Goal: Transaction & Acquisition: Purchase product/service

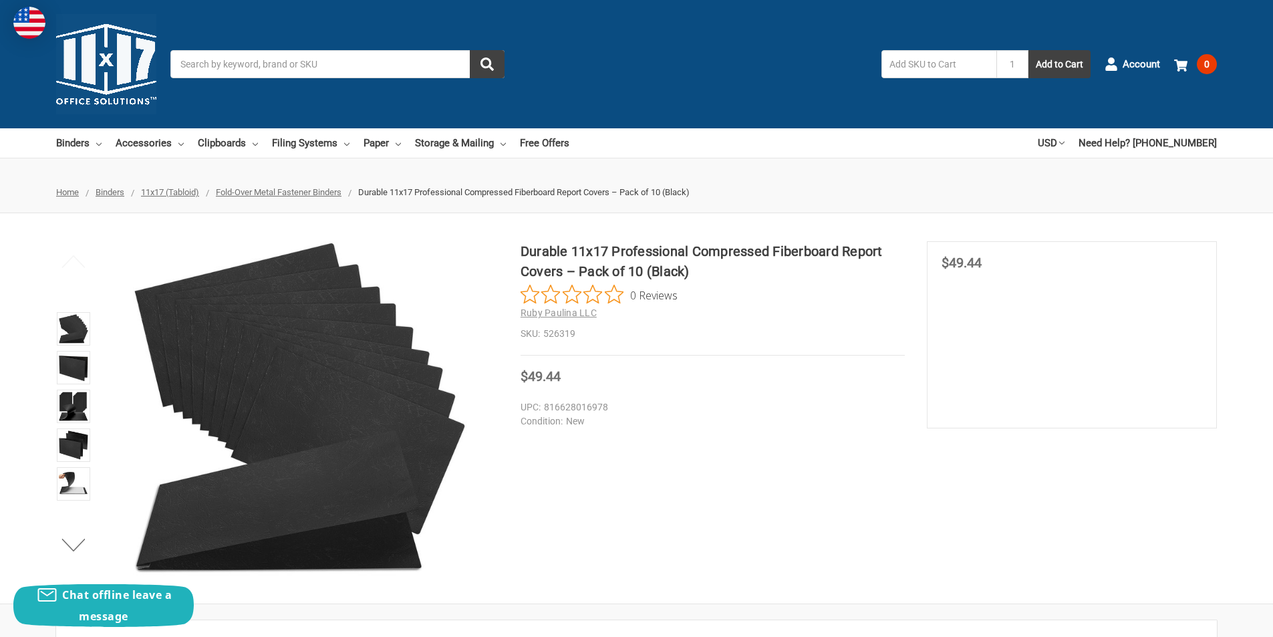
scroll to position [401, 0]
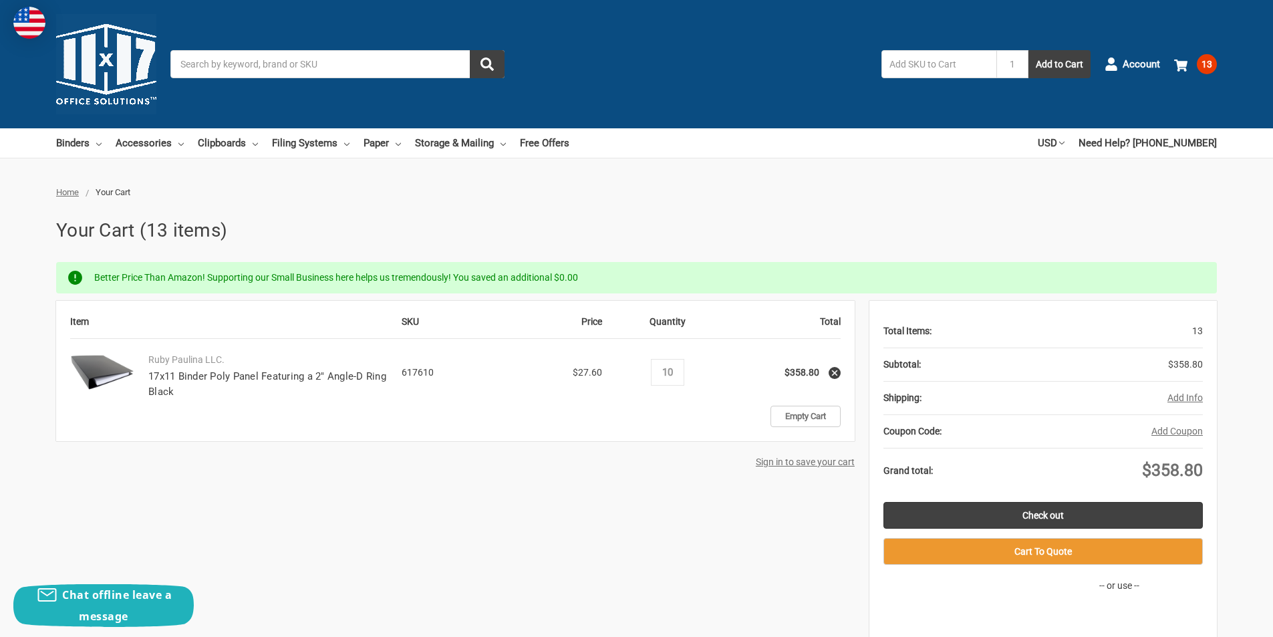
type input "10"
click at [724, 497] on div "Item SKU Price Quantity Total Ruby Paulina LLC. 17x11 Binder Poly Panel Featuri…" at bounding box center [636, 491] width 1161 height 380
click at [677, 374] on input "10" at bounding box center [667, 372] width 23 height 12
type input "12"
click at [694, 499] on div "Item SKU Price Quantity Total Ruby Paulina LLC. 17x11 Binder Poly Panel Featuri…" at bounding box center [636, 491] width 1161 height 380
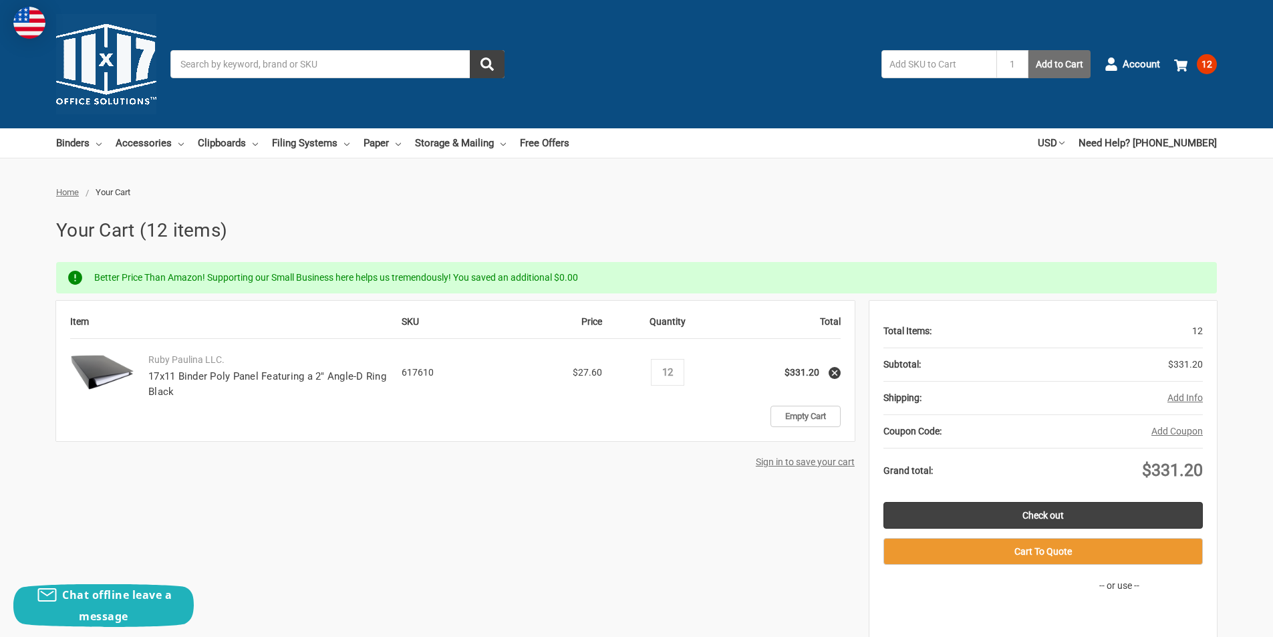
click at [1058, 65] on button "Add to Cart" at bounding box center [1060, 64] width 62 height 28
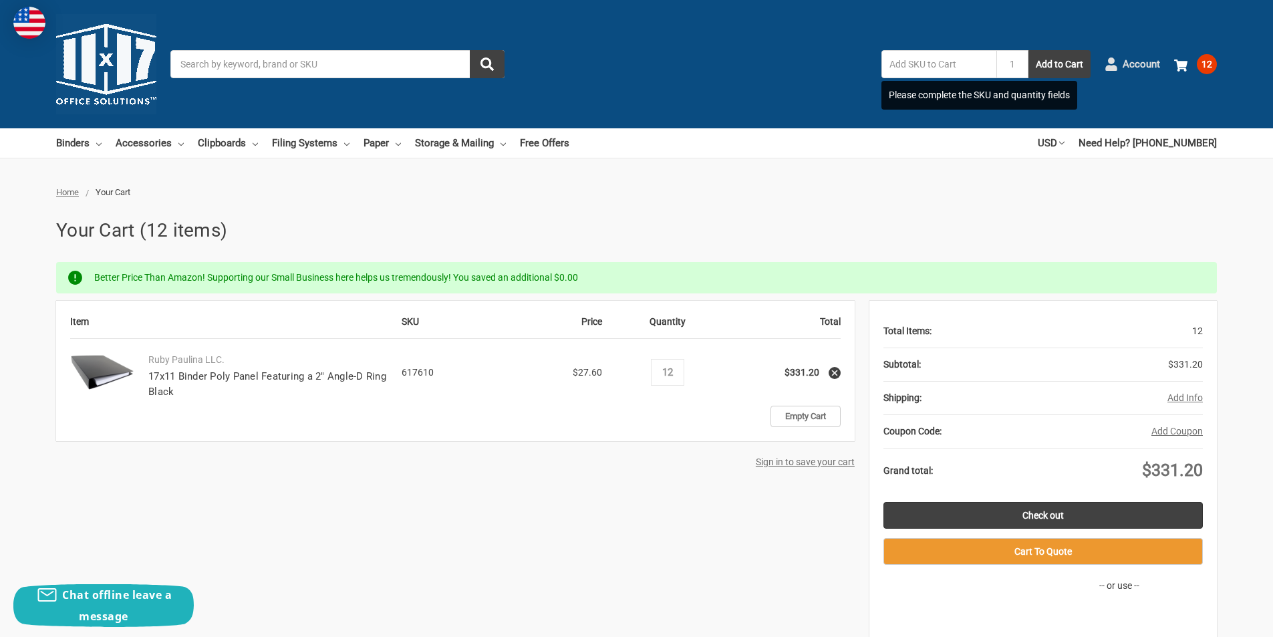
click at [1107, 64] on icon at bounding box center [1111, 63] width 13 height 13
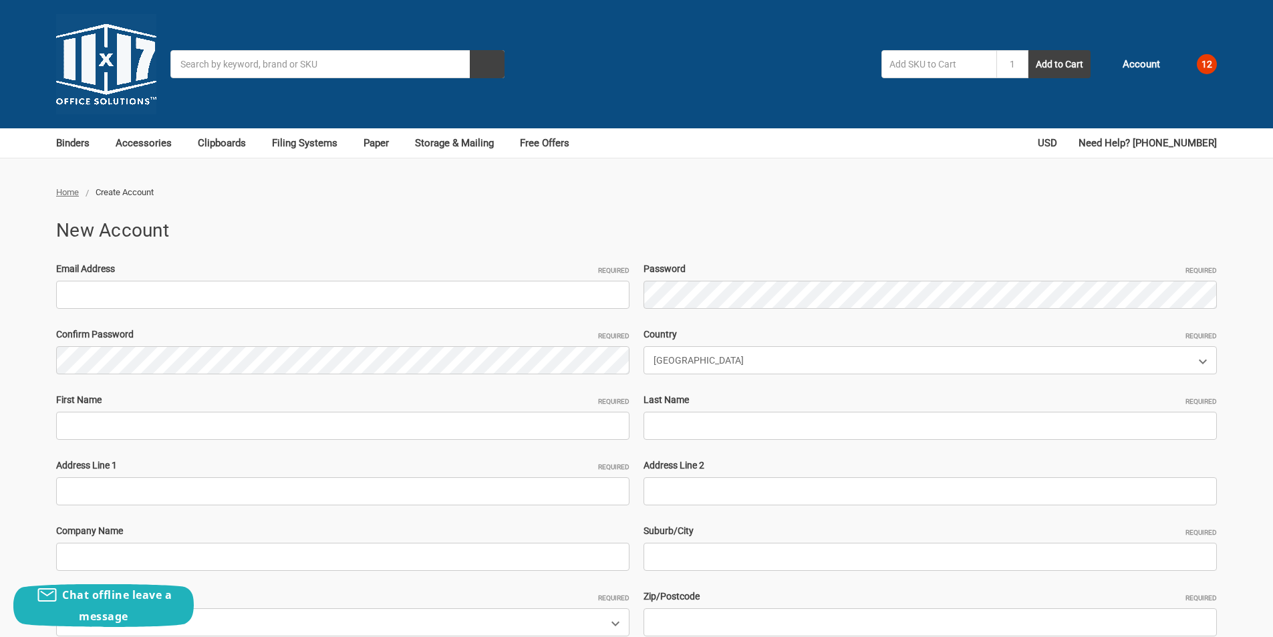
type input "simplehuman656@outlook.com"
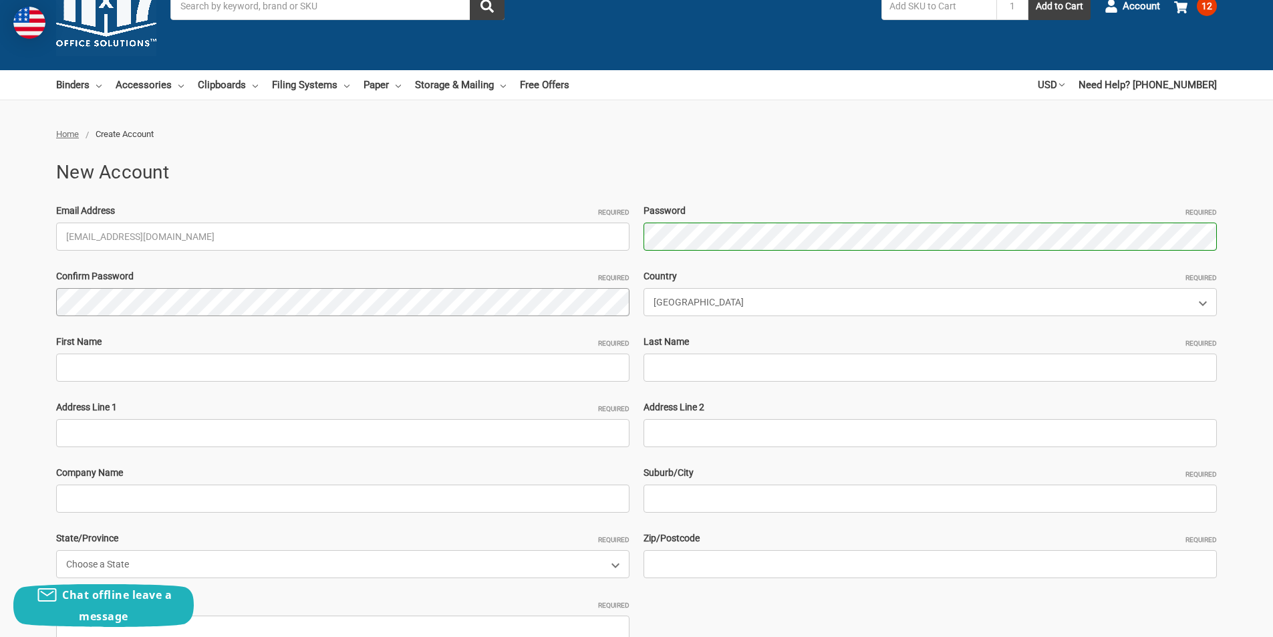
scroll to position [134, 0]
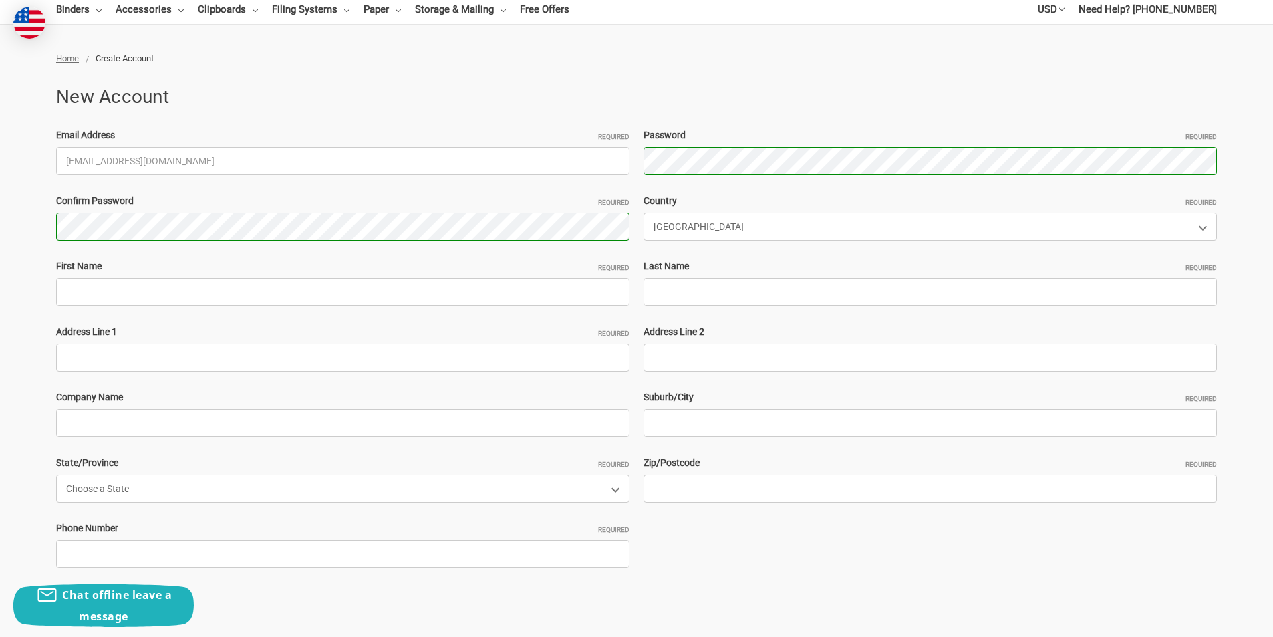
click at [298, 275] on div "First Name Required" at bounding box center [342, 282] width 587 height 47
click at [165, 291] on input "First Name Required" at bounding box center [342, 292] width 573 height 28
paste input "simplehuman"
type input "simplehuman"
click at [664, 297] on input "Last Name Required" at bounding box center [930, 292] width 573 height 28
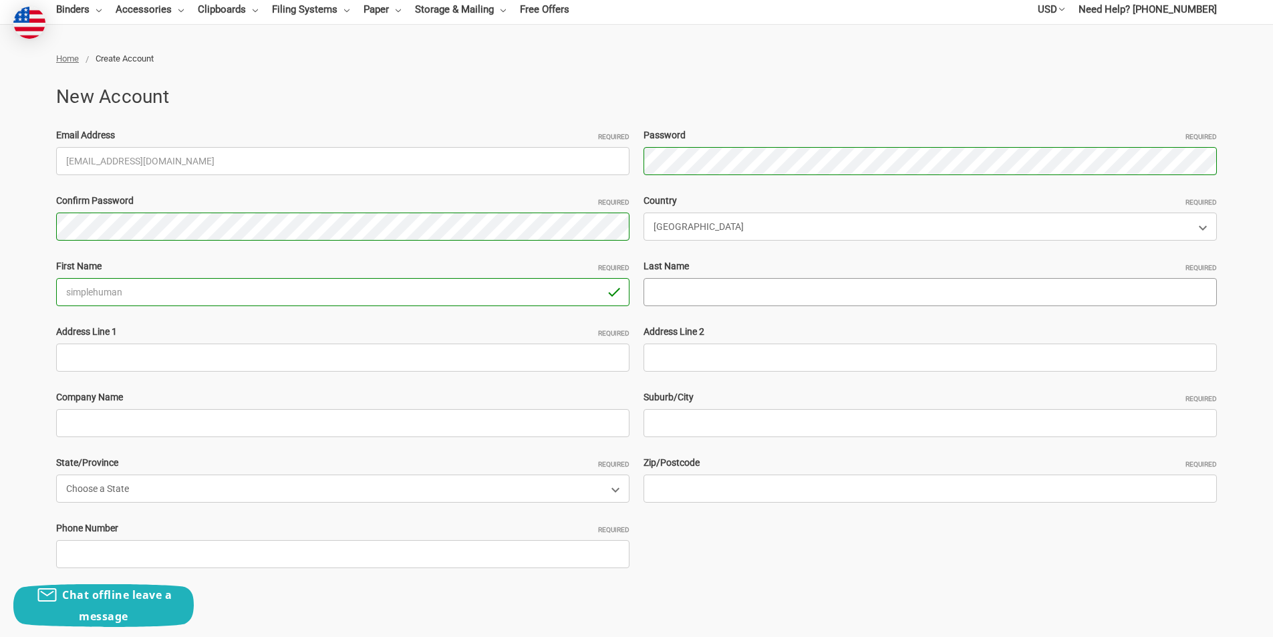
paste input "John Adam"
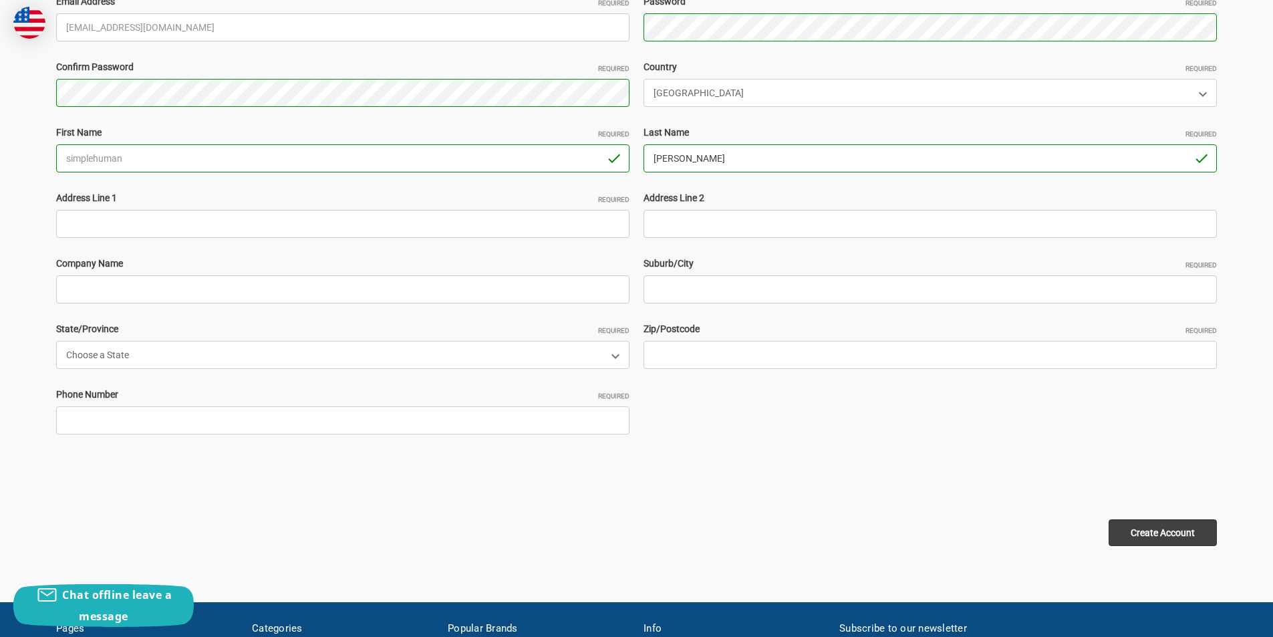
type input "John Adam"
click at [170, 223] on input "Address Line 1 Required" at bounding box center [342, 224] width 573 height 28
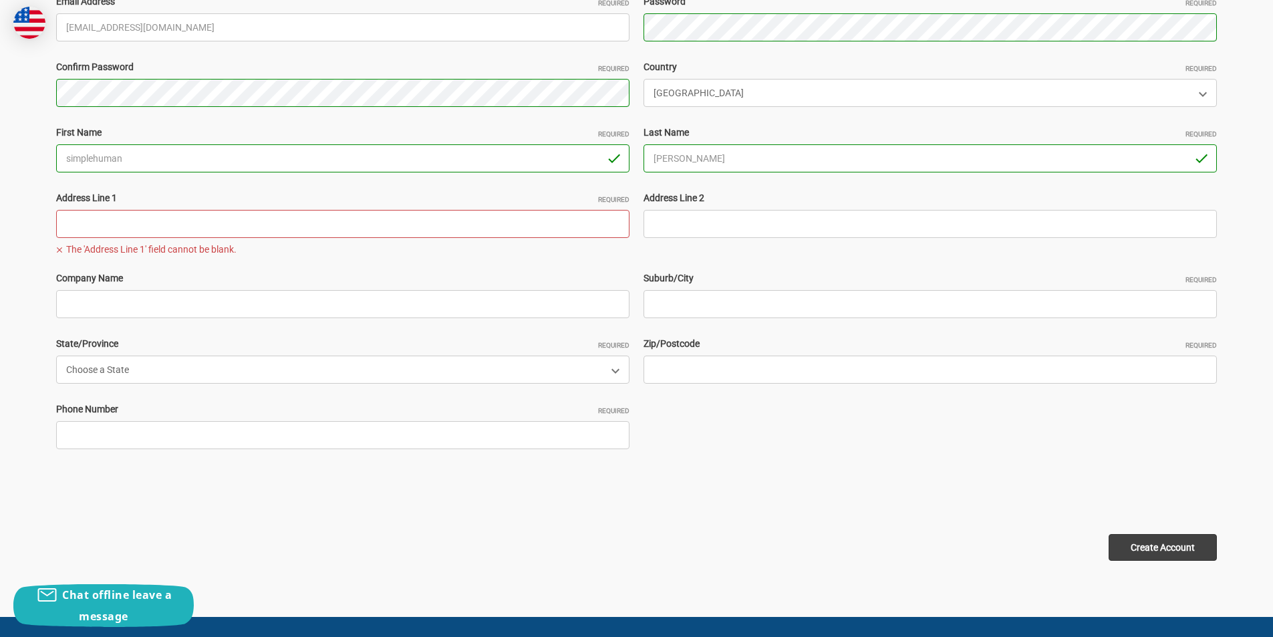
click at [184, 220] on input "Address Line 1 Required" at bounding box center [342, 224] width 573 height 28
paste input "2004 Commerce Street Fairview OK 73737"
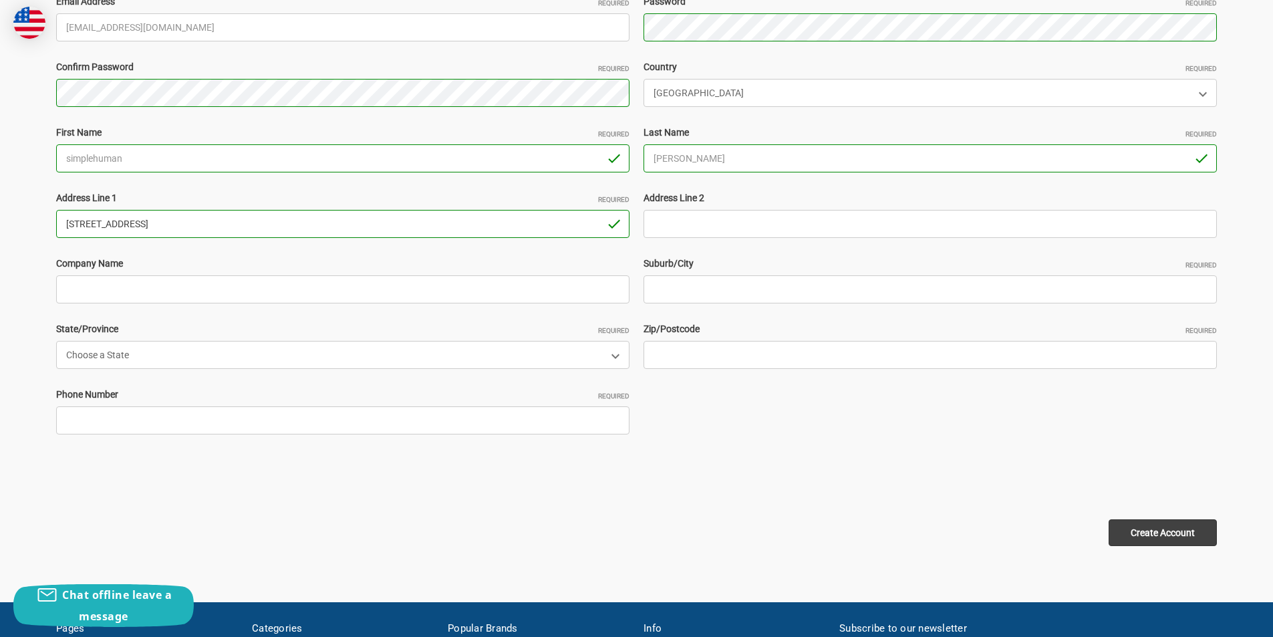
drag, startPoint x: 248, startPoint y: 228, endPoint x: 214, endPoint y: 226, distance: 34.1
click at [214, 226] on input "2004 Commerce Street Fairview OK 73737" at bounding box center [342, 224] width 573 height 28
type input "2004 Commerce Street Fairview OK"
click at [660, 348] on input "Zip/Postcode Required" at bounding box center [930, 355] width 573 height 28
paste input "73737"
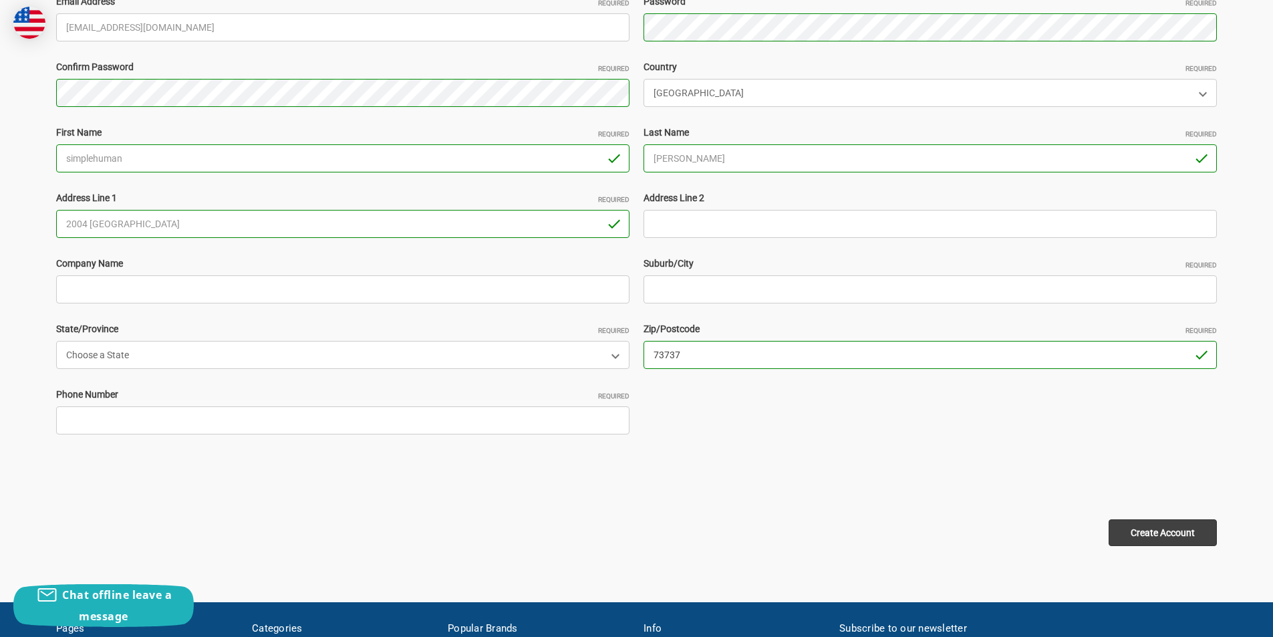
type input "73737"
drag, startPoint x: 198, startPoint y: 221, endPoint x: 165, endPoint y: 221, distance: 32.7
click at [165, 221] on input "2004 Commerce Street Fairview OK" at bounding box center [342, 224] width 573 height 28
type input "2004 Commerce Street OK"
click at [681, 285] on input "Suburb/City Required" at bounding box center [930, 289] width 573 height 28
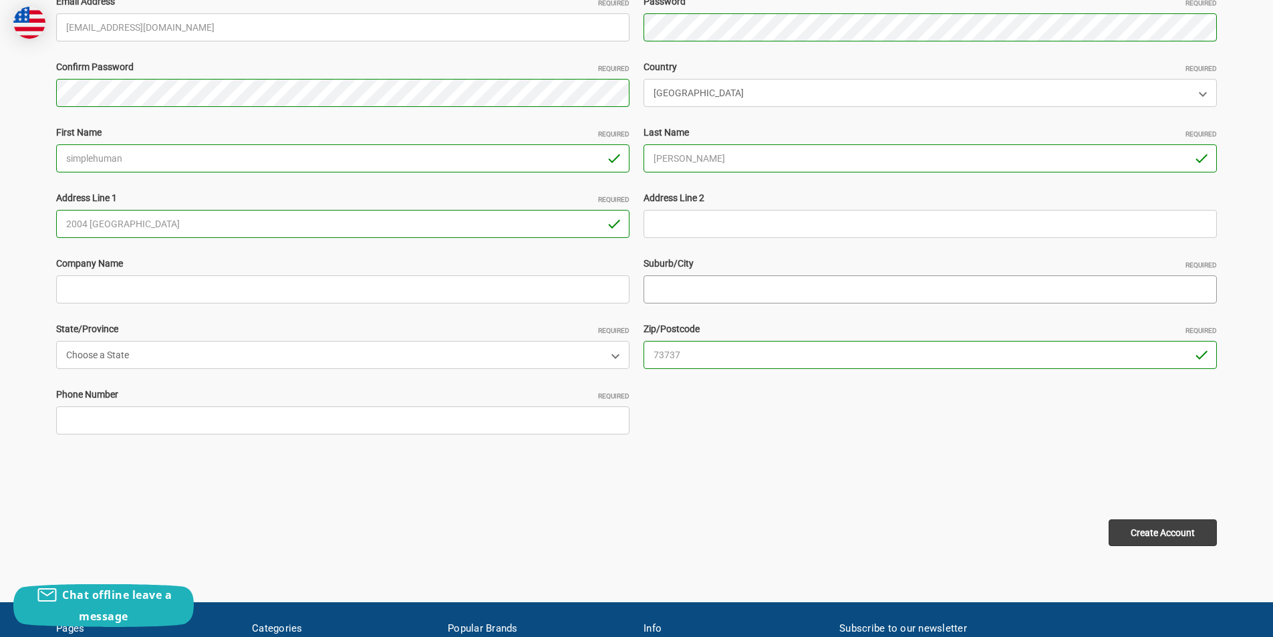
paste input "Fairview"
type input "Fairview"
click at [185, 362] on select "Choose a State Alabama Alaska American Samoa Arizona Arkansas Armed Forces Afri…" at bounding box center [342, 355] width 573 height 28
select select "Oklahoma"
click at [56, 341] on select "Choose a State Alabama Alaska American Samoa Arizona Arkansas Armed Forces Afri…" at bounding box center [342, 355] width 573 height 28
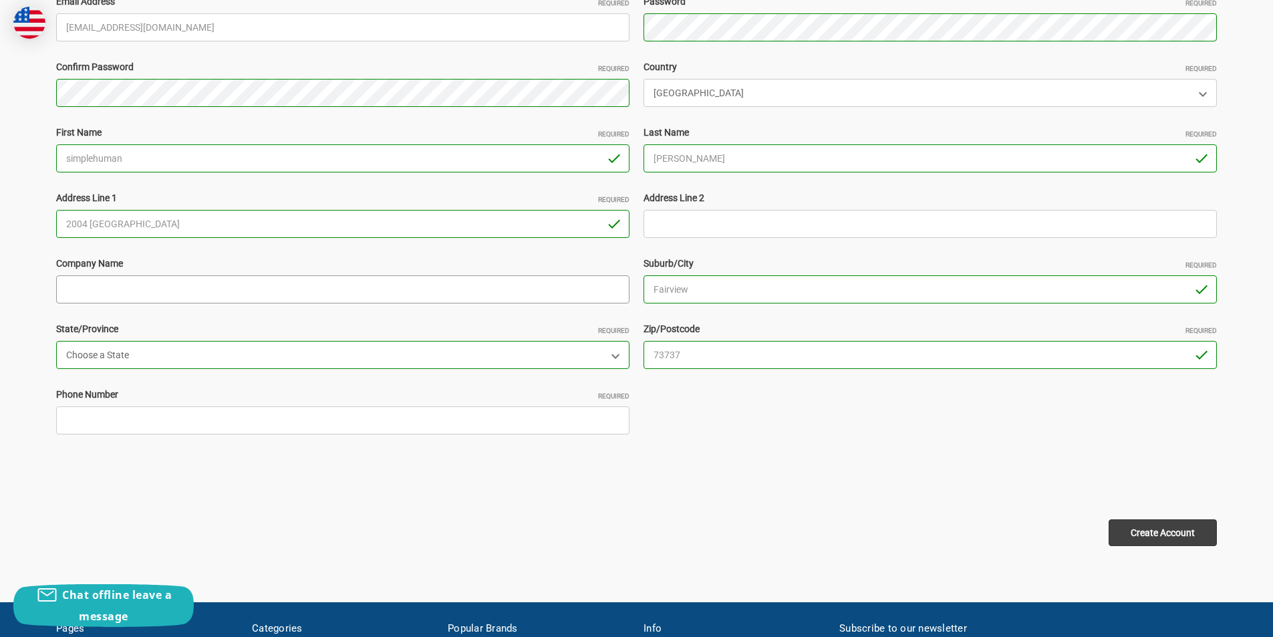
click at [122, 291] on input "Company Name" at bounding box center [342, 289] width 573 height 28
type input "rawab"
click at [191, 237] on input "2004 Commerce Street OK" at bounding box center [342, 224] width 573 height 28
type input "2004 Commerce Street"
click at [120, 425] on input "Phone Number Required" at bounding box center [342, 420] width 573 height 28
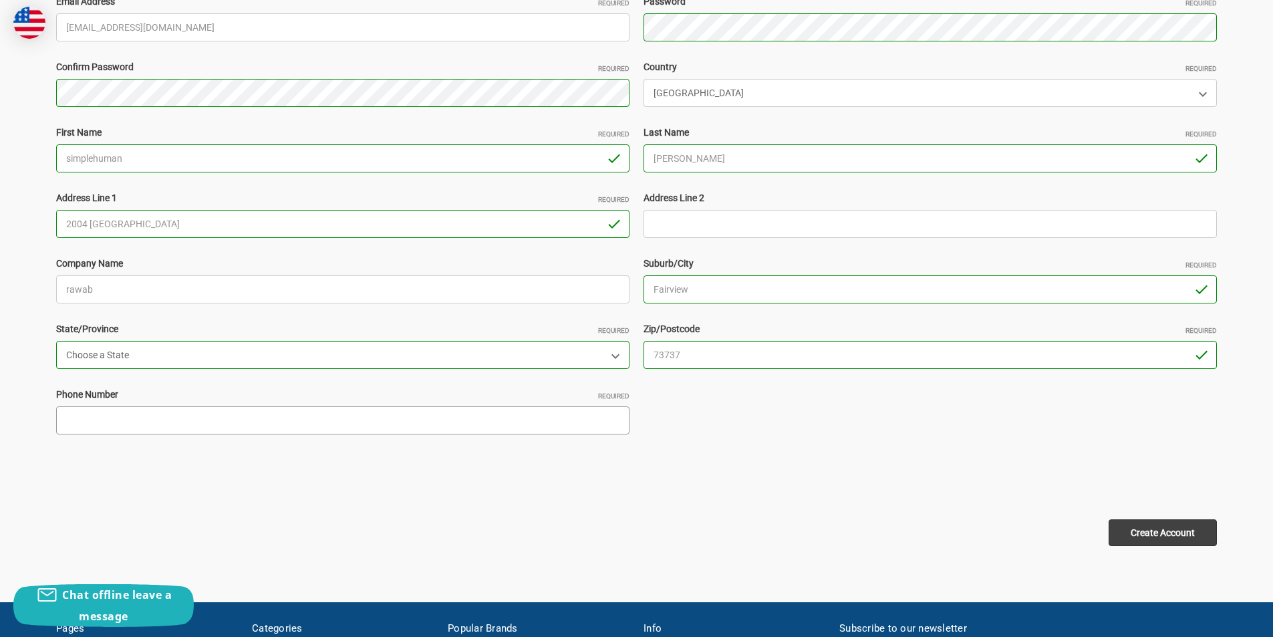
type input "2253698574"
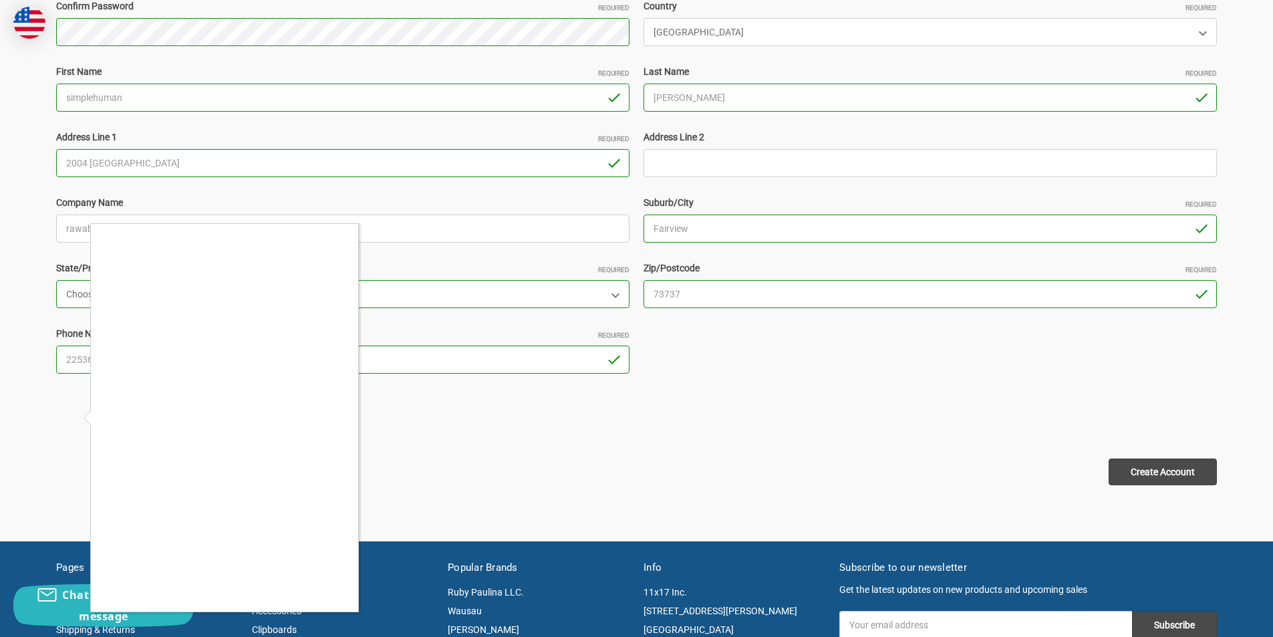
scroll to position [401, 0]
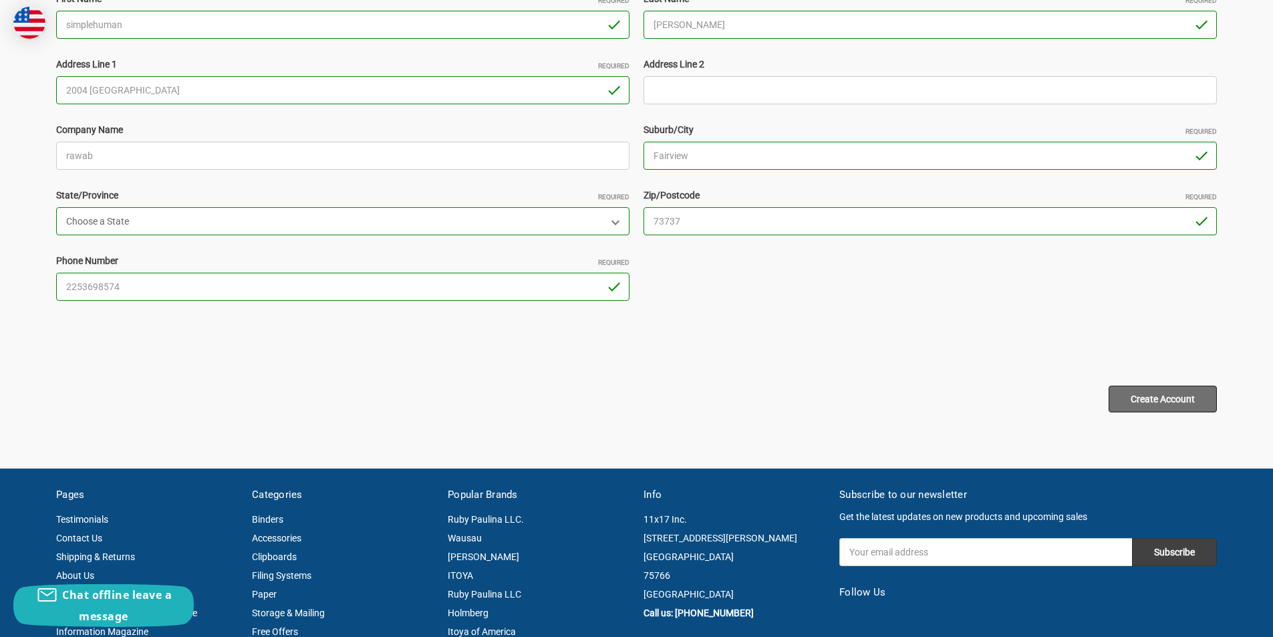
click at [1185, 405] on input "Create Account" at bounding box center [1163, 399] width 108 height 27
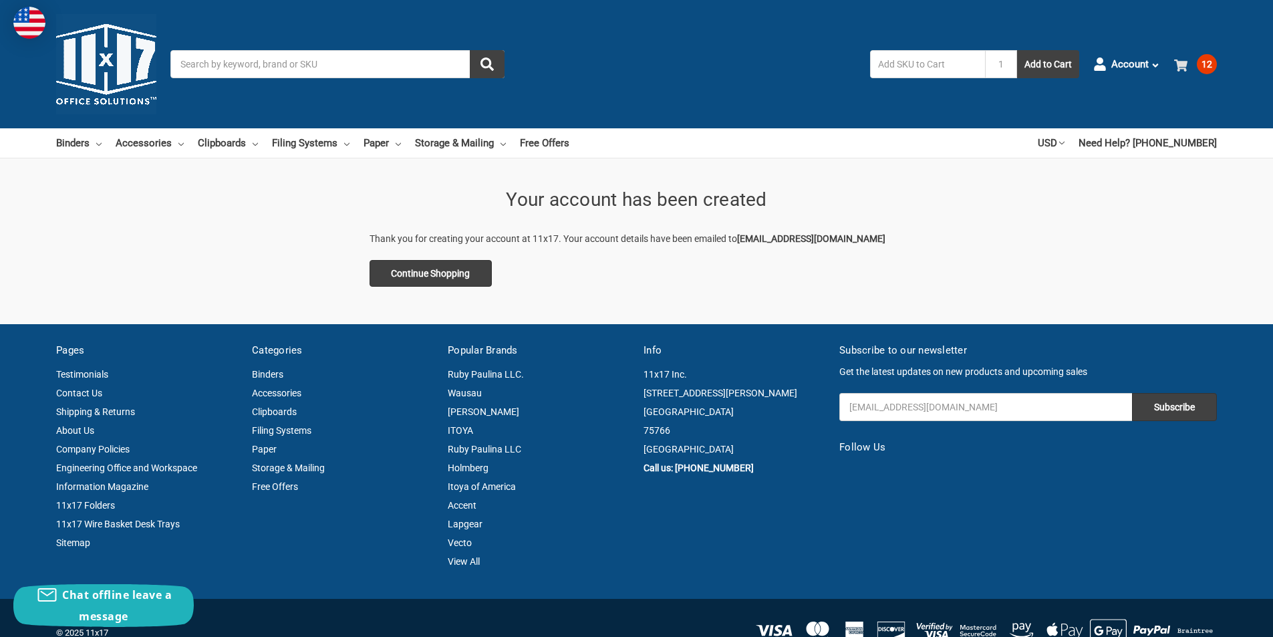
click at [1202, 61] on span "12" at bounding box center [1207, 64] width 20 height 20
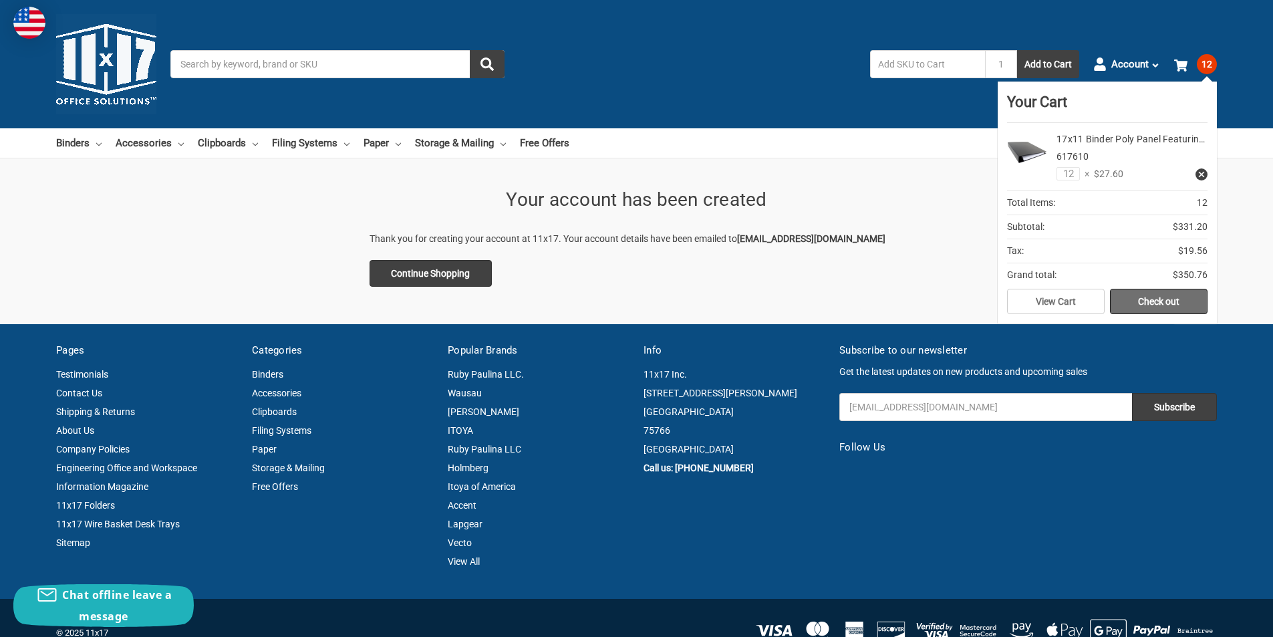
click at [1171, 296] on link "Check out" at bounding box center [1159, 301] width 98 height 25
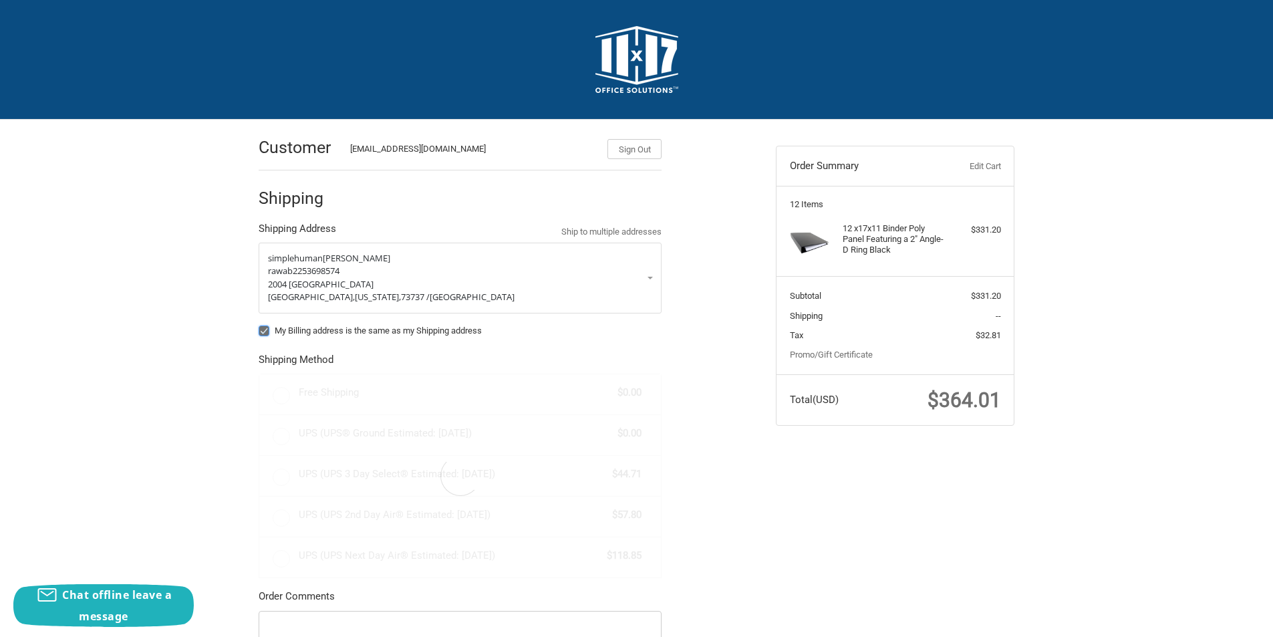
radio input "true"
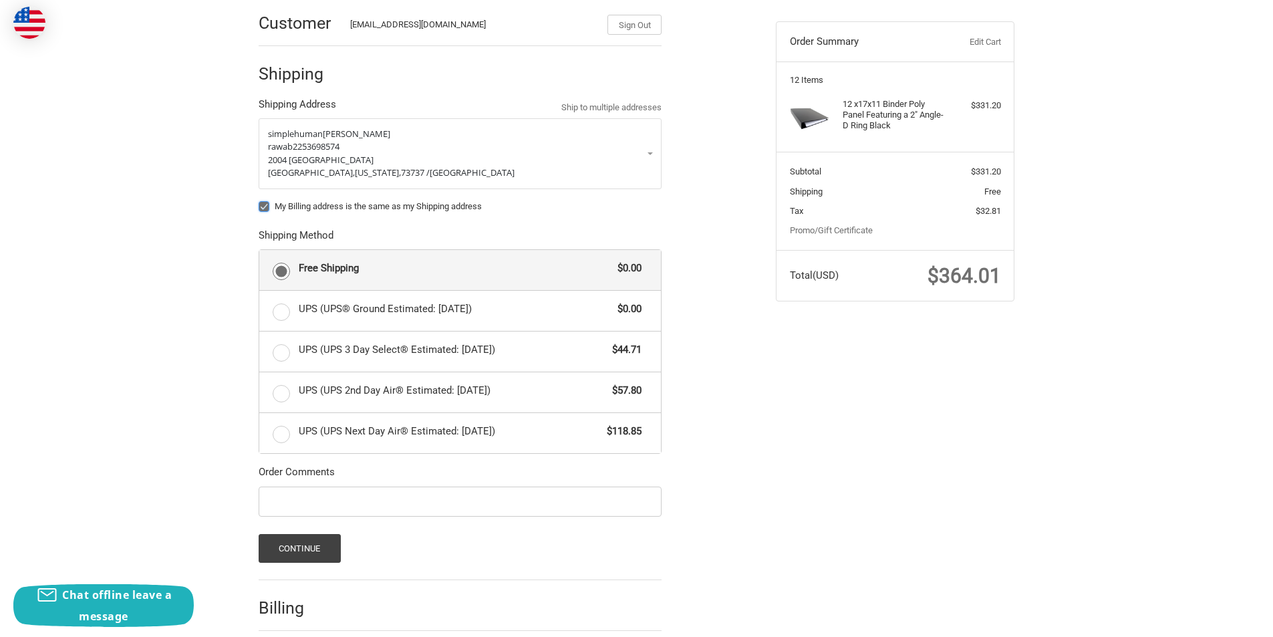
scroll to position [194, 0]
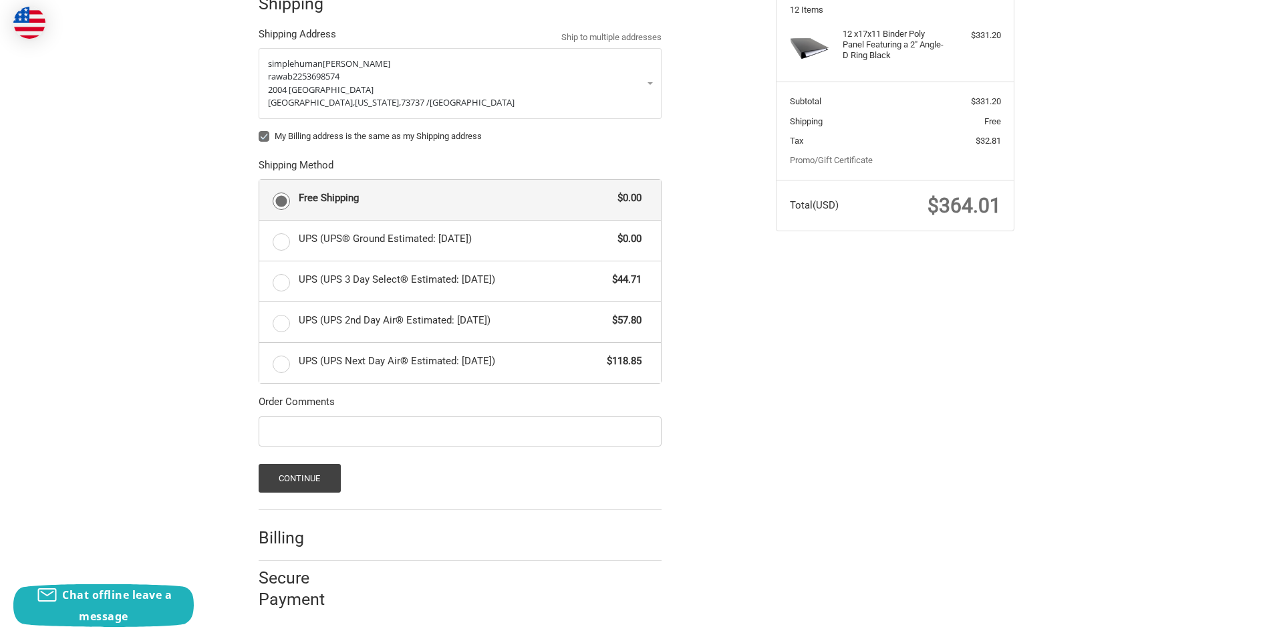
click at [265, 134] on label "My Billing address is the same as my Shipping address" at bounding box center [460, 136] width 403 height 11
click at [259, 130] on input "My Billing address is the same as my Shipping address" at bounding box center [259, 130] width 1 height 1
checkbox input "false"
click at [317, 475] on button "Continue" at bounding box center [300, 478] width 82 height 29
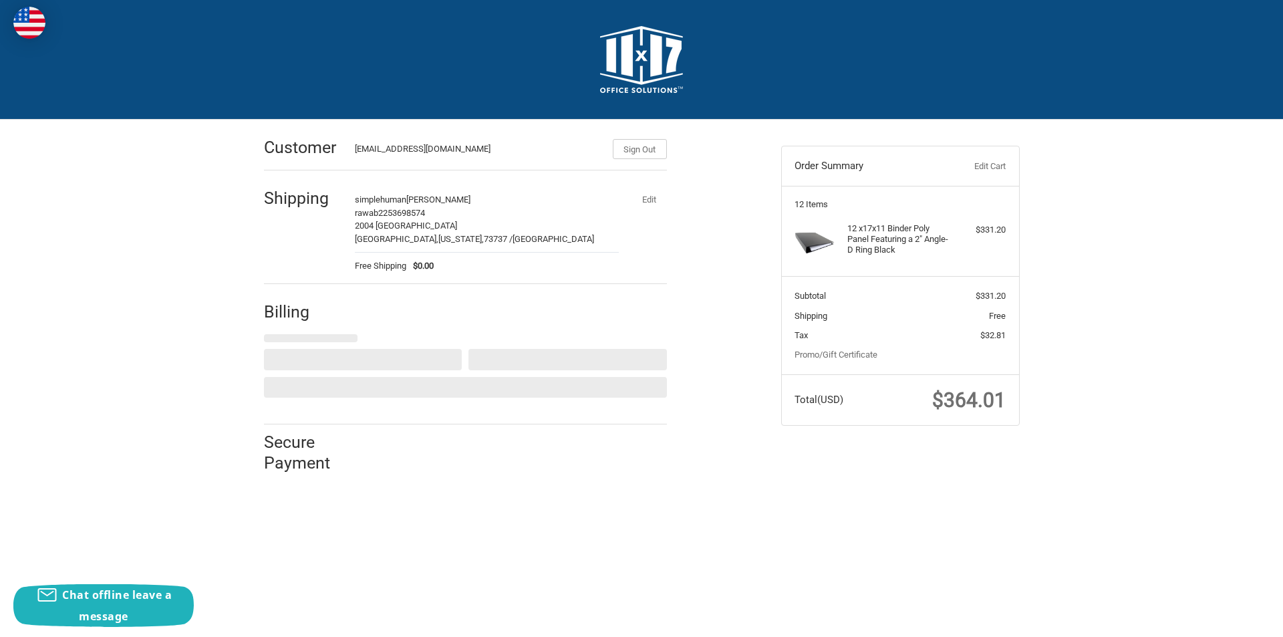
select select "US"
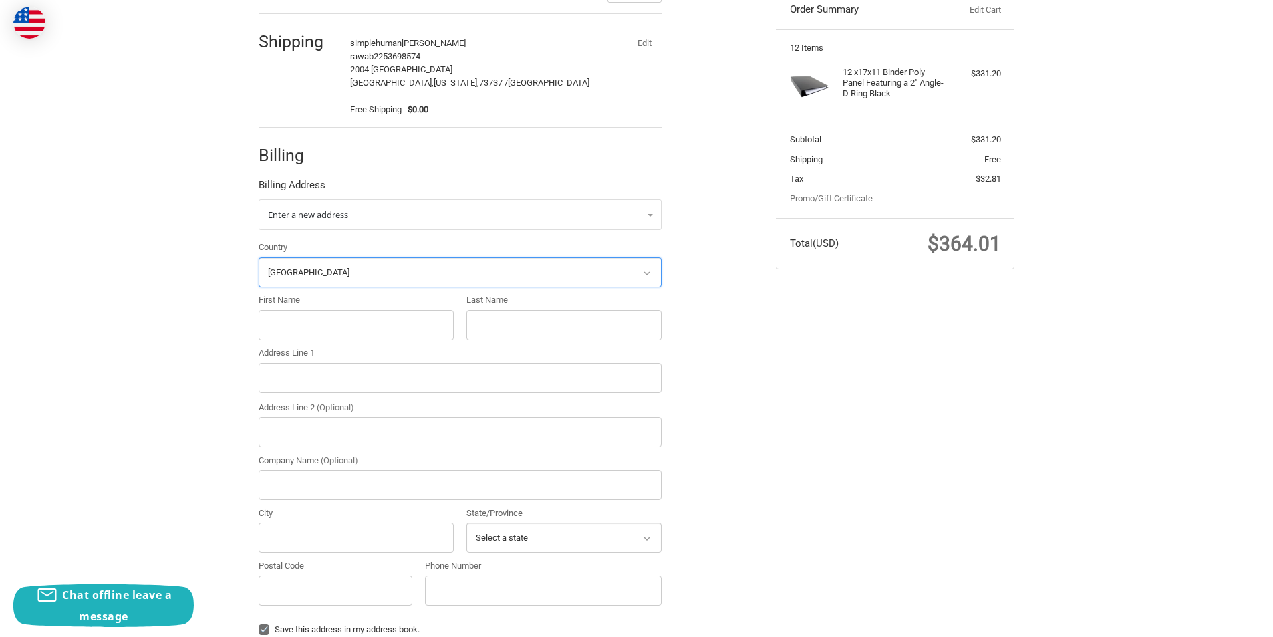
scroll to position [223, 0]
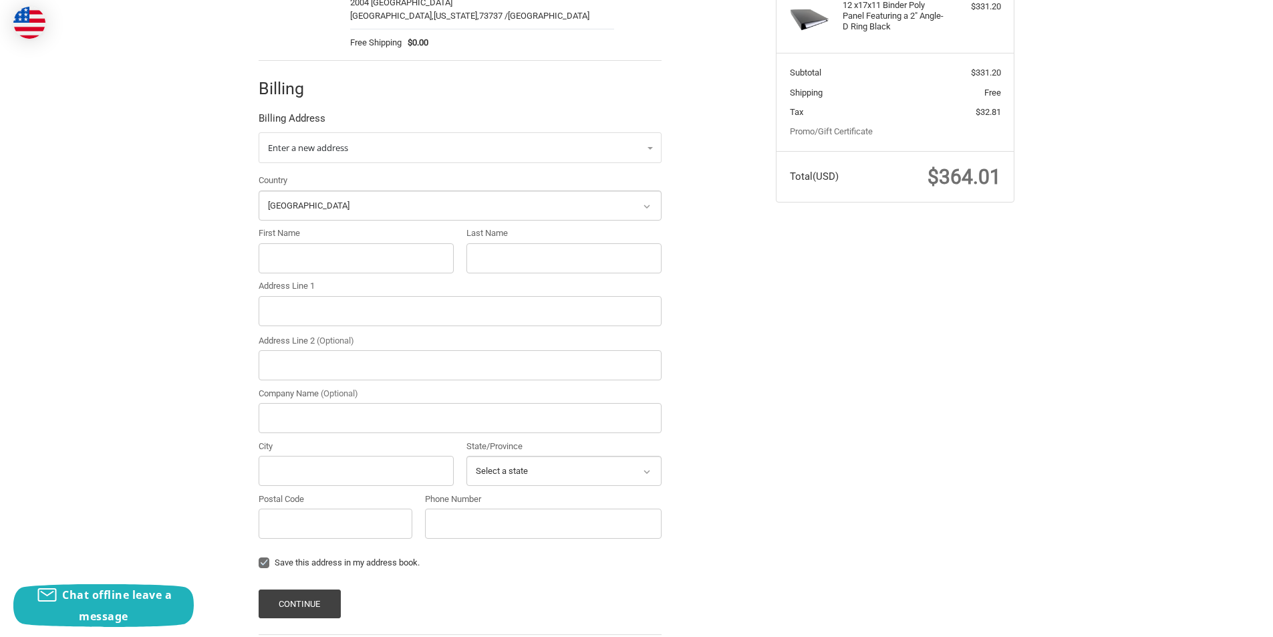
click at [304, 242] on div "First Name" at bounding box center [356, 250] width 195 height 46
click at [303, 255] on input "First Name" at bounding box center [356, 258] width 195 height 30
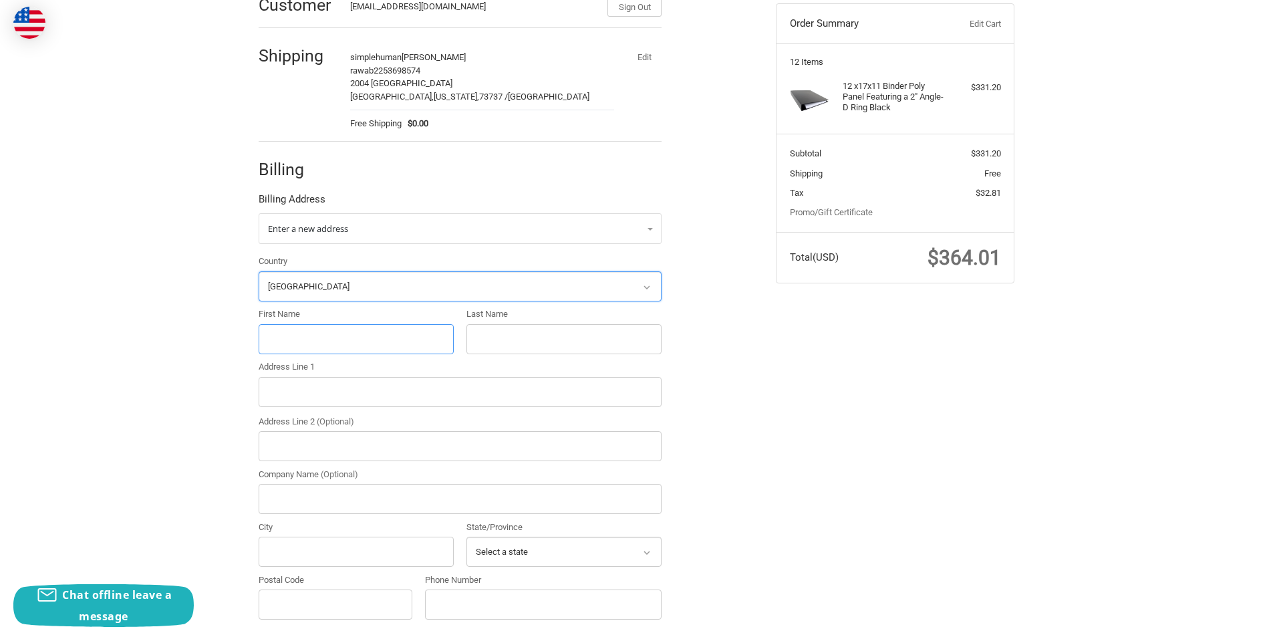
scroll to position [156, 0]
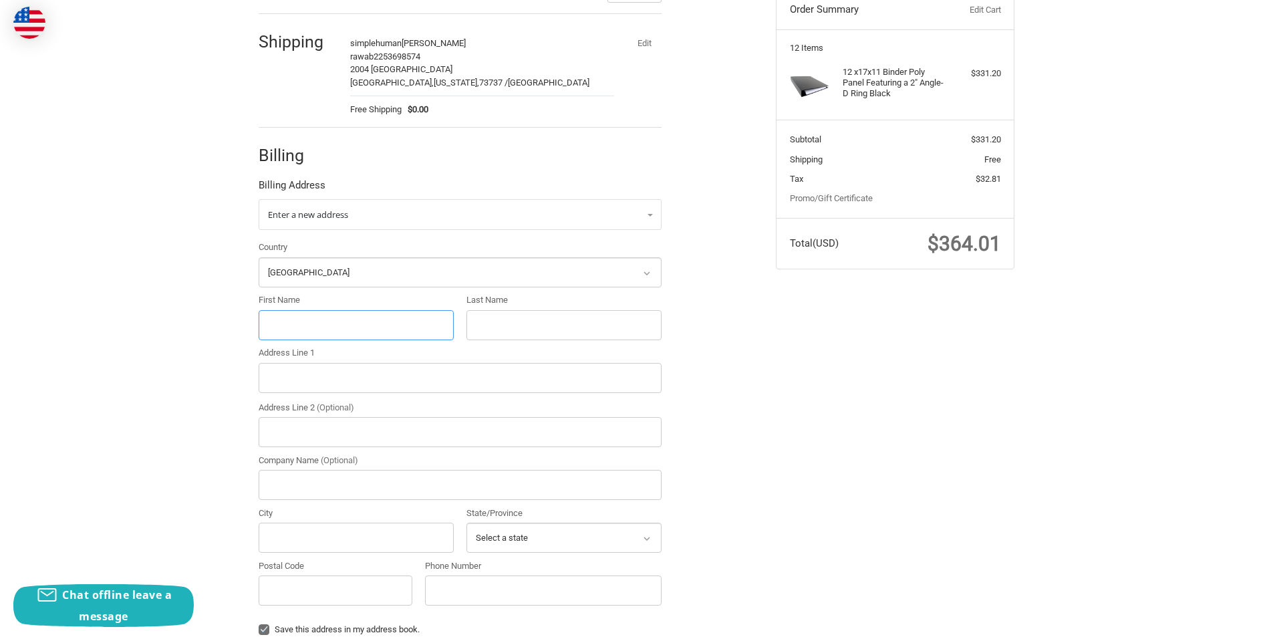
click at [323, 329] on input "First Name" at bounding box center [356, 325] width 195 height 30
click at [326, 331] on input "First Name" at bounding box center [356, 325] width 195 height 30
click at [300, 332] on input "First Name" at bounding box center [356, 325] width 195 height 30
paste input "" Patricia Casciano ""
drag, startPoint x: 354, startPoint y: 329, endPoint x: 319, endPoint y: 329, distance: 34.1
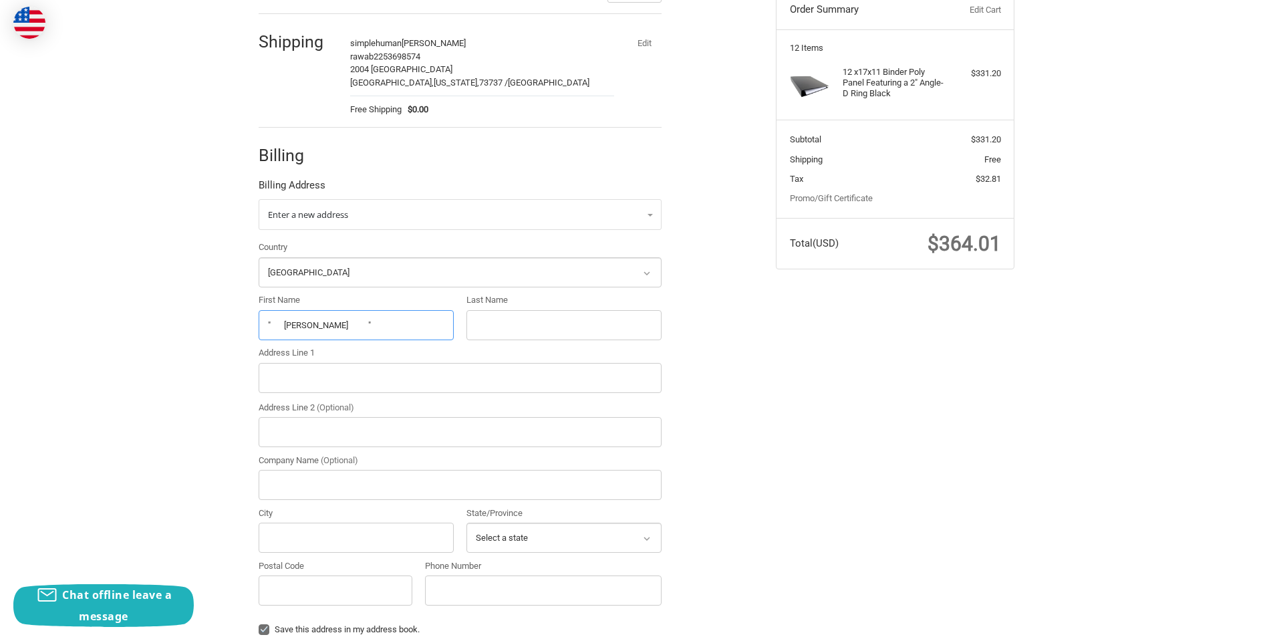
click at [319, 329] on input "" Patricia Casciano "" at bounding box center [356, 325] width 195 height 30
type input "" Patricia ""
click at [507, 321] on input "Last Name" at bounding box center [564, 325] width 195 height 30
paste input "Casciano"
type input "Casciano"
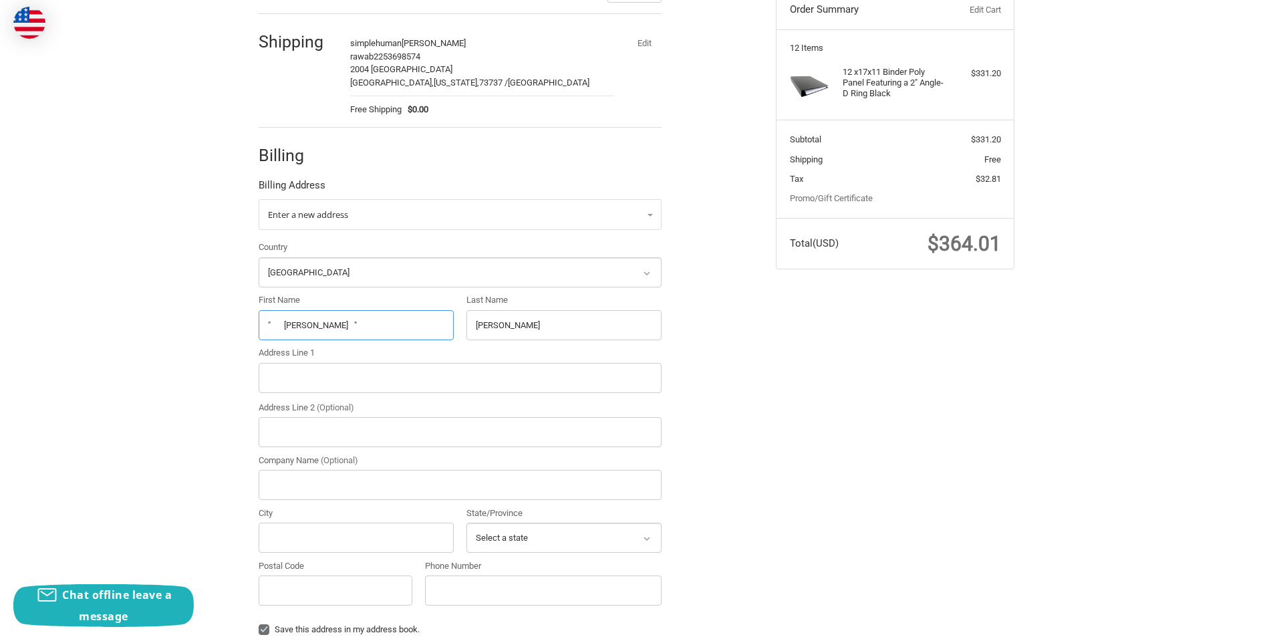
drag, startPoint x: 343, startPoint y: 323, endPoint x: 325, endPoint y: 322, distance: 18.1
click at [325, 322] on input "" Patricia "" at bounding box center [356, 325] width 195 height 30
drag, startPoint x: 285, startPoint y: 327, endPoint x: 263, endPoint y: 326, distance: 22.1
click at [263, 326] on input "" Patricia" at bounding box center [356, 325] width 195 height 30
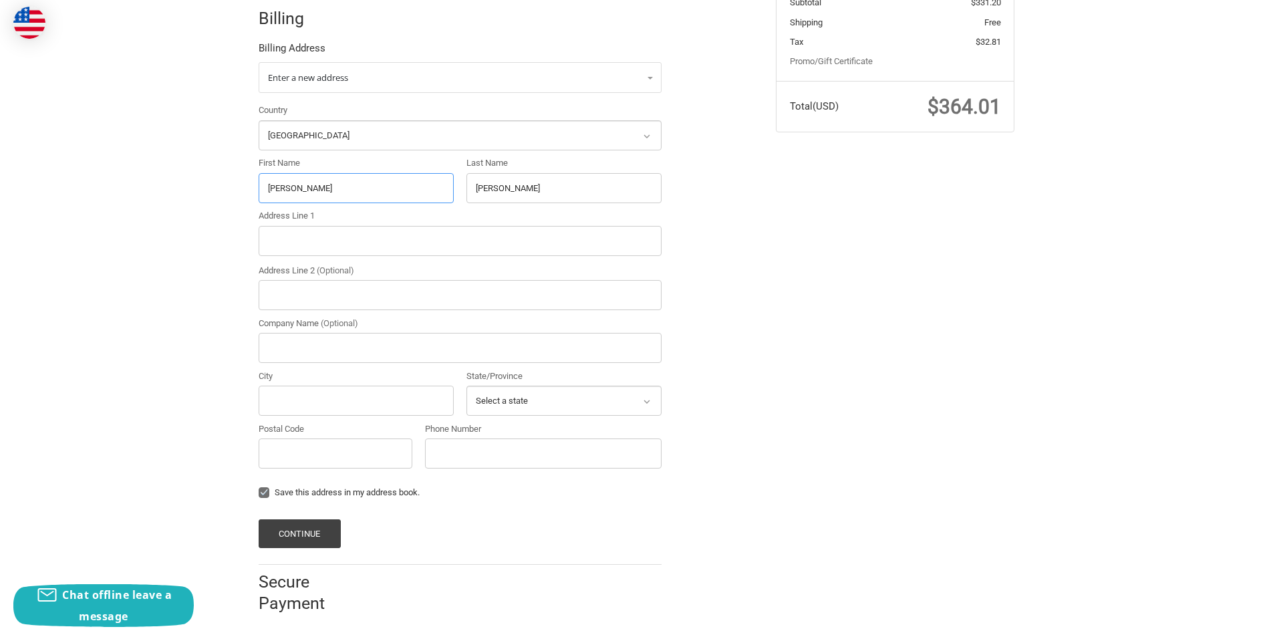
scroll to position [297, 0]
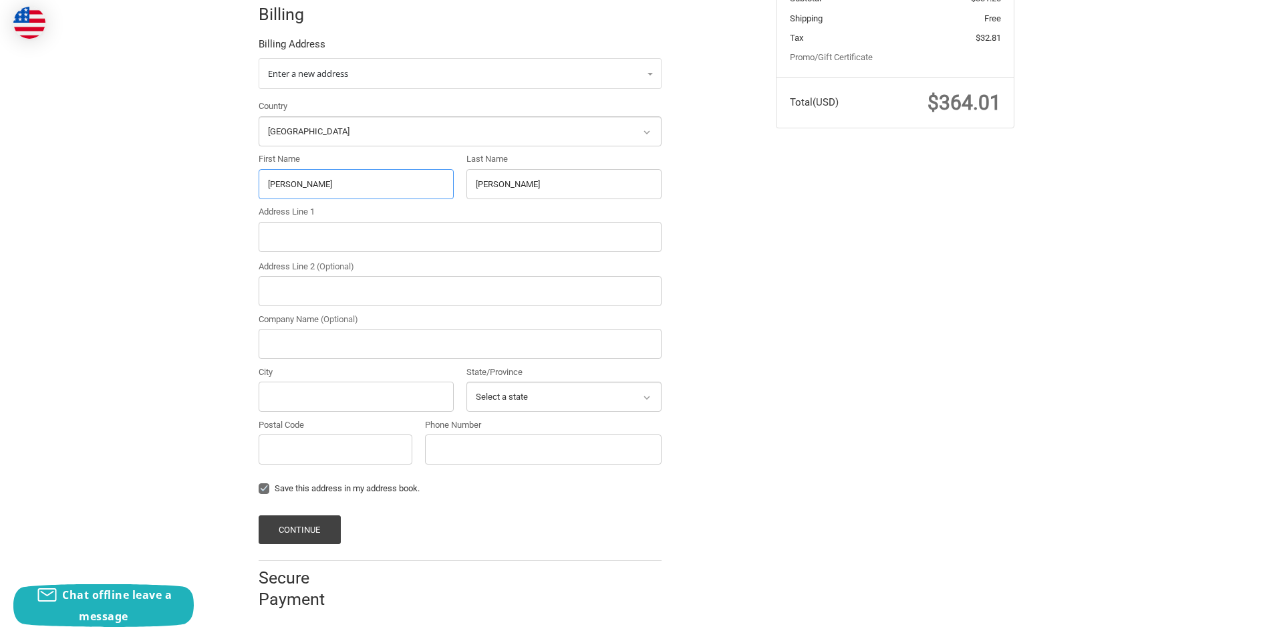
type input "Patricia"
click at [345, 251] on input "Address Line 1" at bounding box center [460, 237] width 403 height 30
click at [298, 240] on input "Address Line 1" at bounding box center [460, 237] width 403 height 30
paste input "10537 Orchard Blossom DrGlen Allen, VA 23059"
drag, startPoint x: 475, startPoint y: 237, endPoint x: 430, endPoint y: 235, distance: 44.8
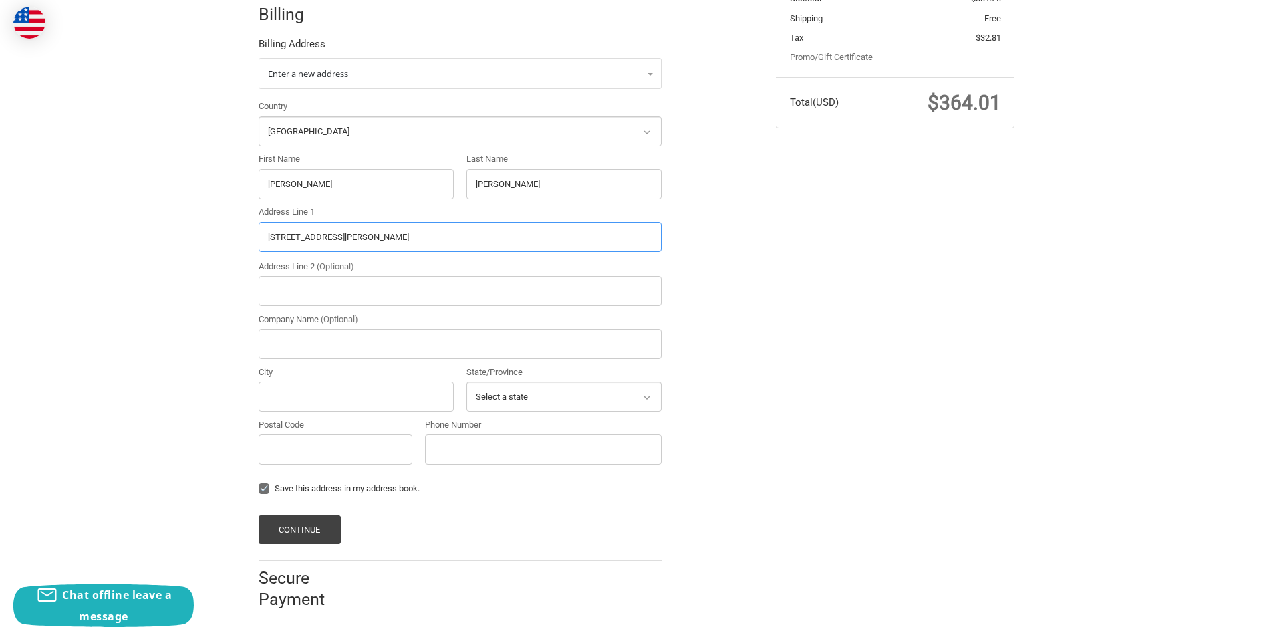
click at [430, 235] on input "10537 Orchard Blossom DrGlen Allen, VA 23059" at bounding box center [460, 237] width 403 height 30
type input "10537 Orchard Blossom DrGlen Allen, VA"
click at [310, 452] on input "Postal Code" at bounding box center [336, 449] width 154 height 30
paste input "23059"
type input "23059"
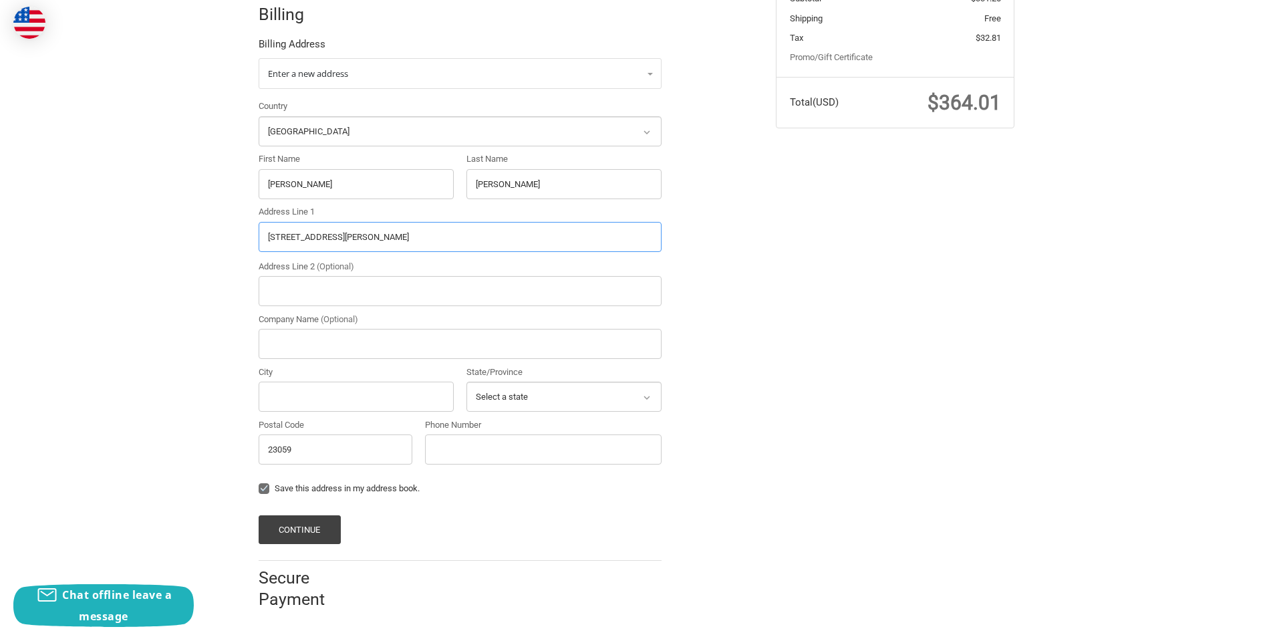
drag, startPoint x: 412, startPoint y: 234, endPoint x: 366, endPoint y: 233, distance: 46.1
click at [366, 233] on input "10537 Orchard Blossom DrGlen Allen, VA" at bounding box center [460, 237] width 403 height 30
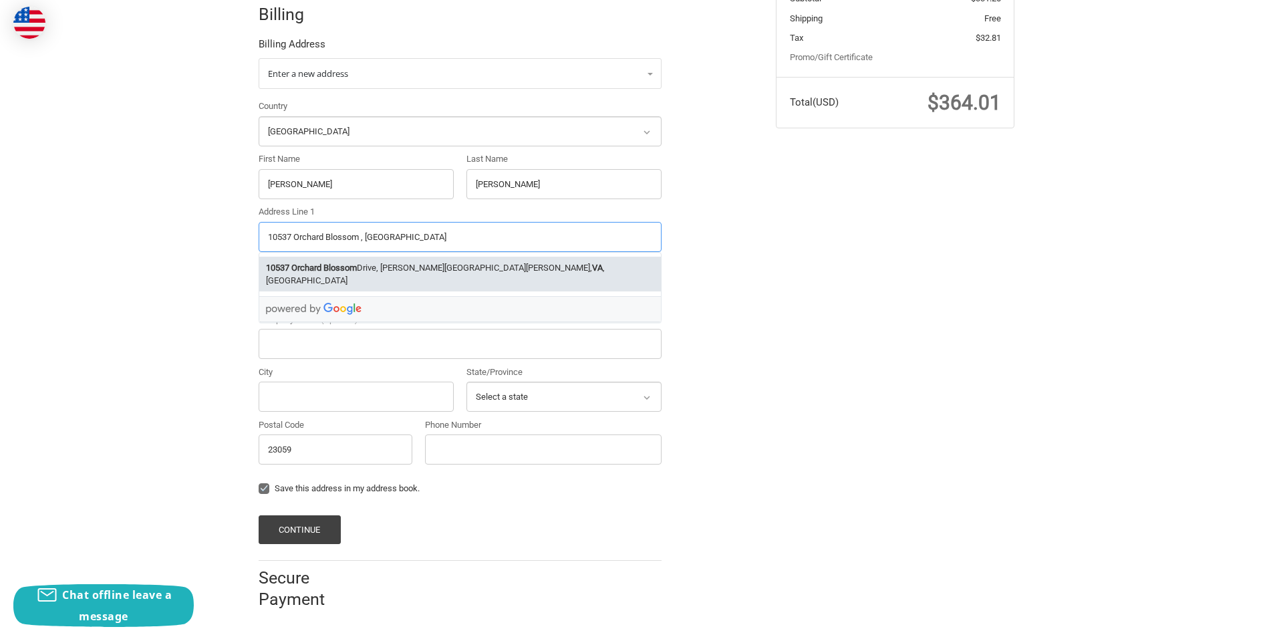
type input "10537 Orchard Blossom , VA"
click at [290, 399] on input "City" at bounding box center [356, 397] width 195 height 30
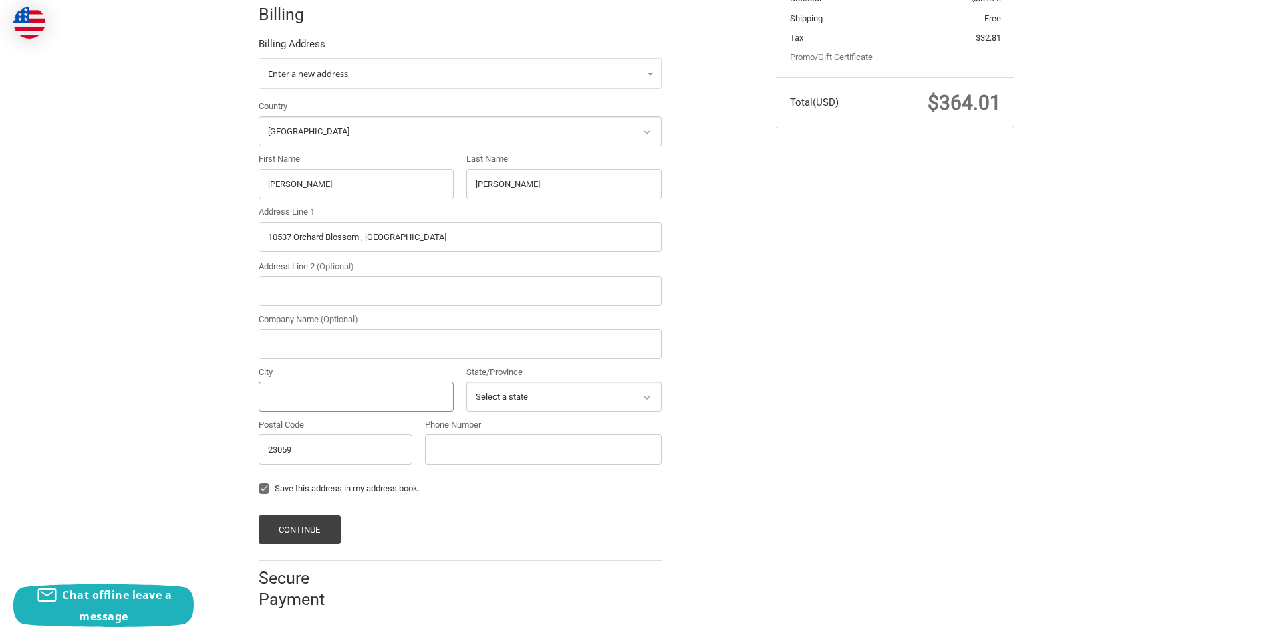
paste input "DrGlen Allen"
type input "DrGlen Allen"
click at [493, 399] on select "Select a state Alabama Alaska American Samoa Arizona Arkansas Armed Forces Amer…" at bounding box center [564, 397] width 195 height 30
select select "VA"
click at [467, 382] on select "Select a state Alabama Alaska American Samoa Arizona Arkansas Armed Forces Amer…" at bounding box center [564, 397] width 195 height 30
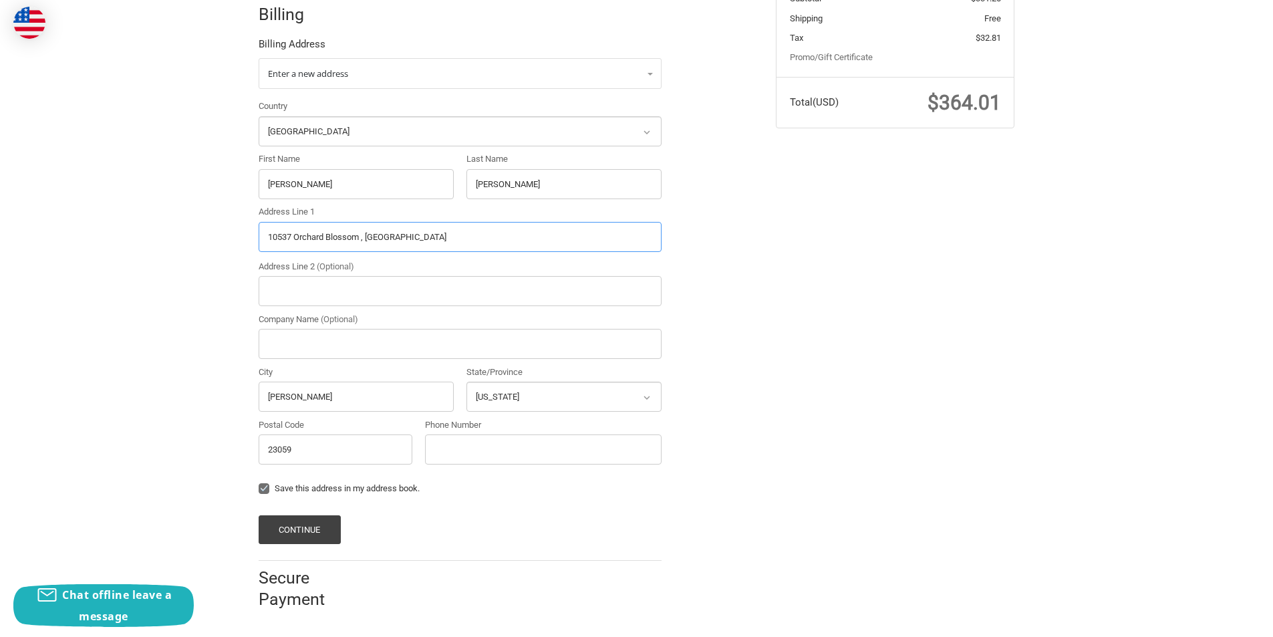
drag, startPoint x: 401, startPoint y: 238, endPoint x: 368, endPoint y: 237, distance: 33.4
click at [368, 237] on input "10537 Orchard Blossom , VA" at bounding box center [460, 237] width 403 height 30
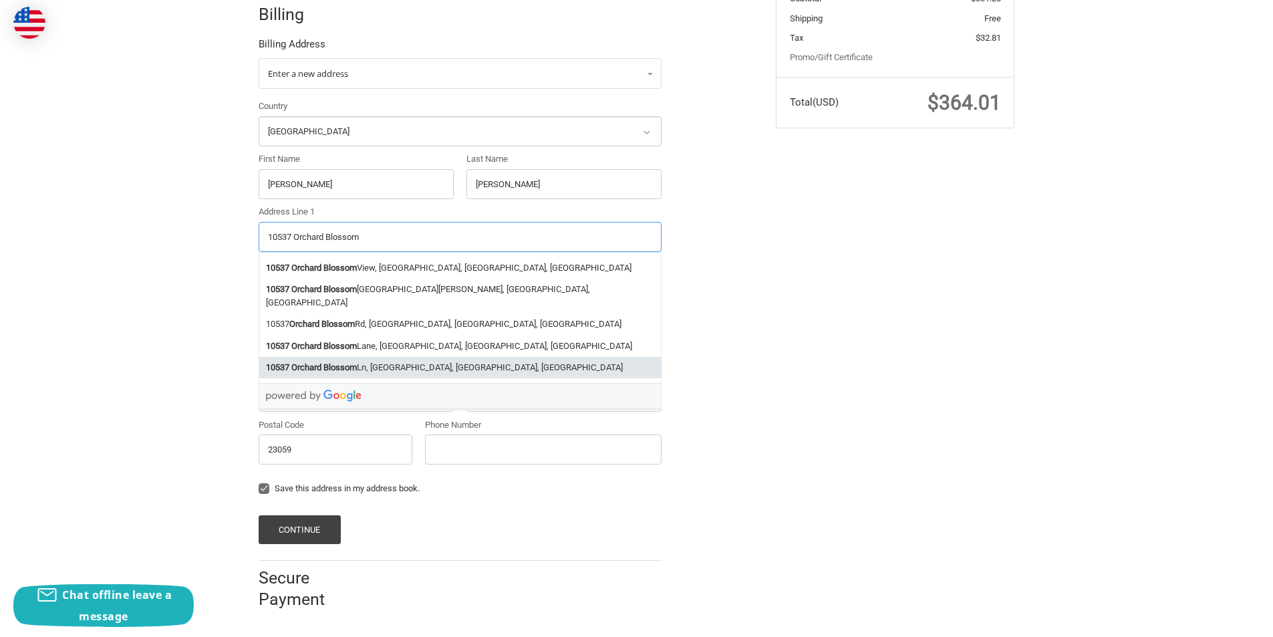
type input "10537 Orchard Blossom"
click at [491, 446] on input "Phone Number" at bounding box center [543, 449] width 237 height 30
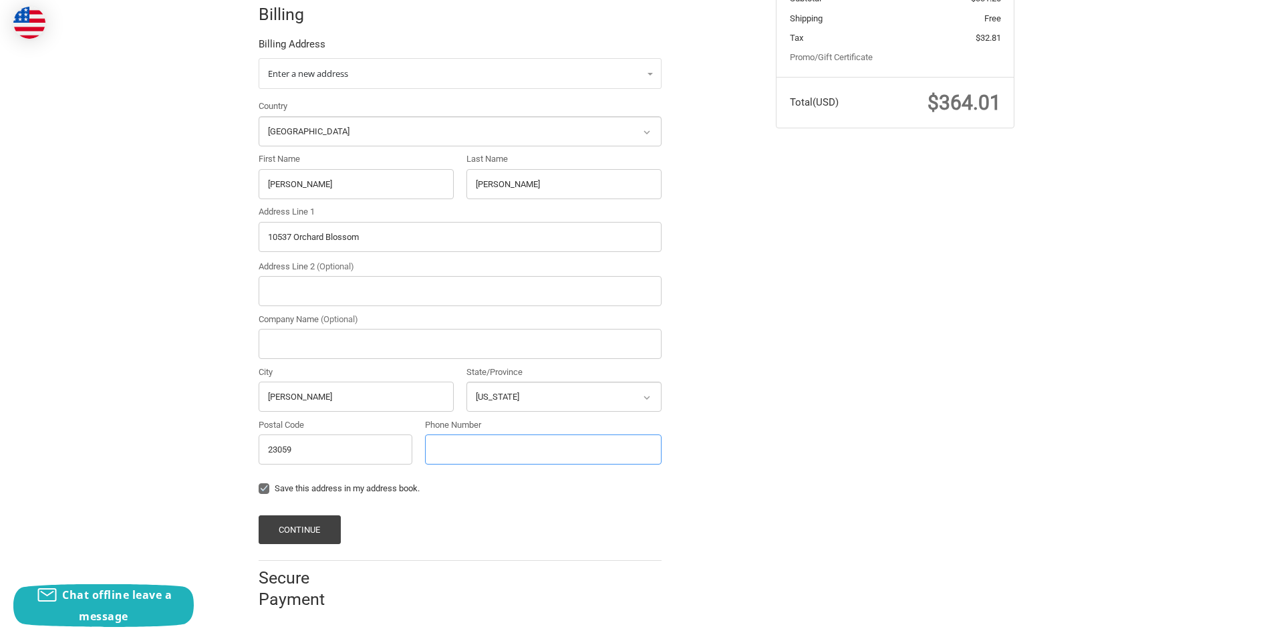
type input "2253698574"
click at [314, 529] on button "Continue" at bounding box center [300, 529] width 82 height 29
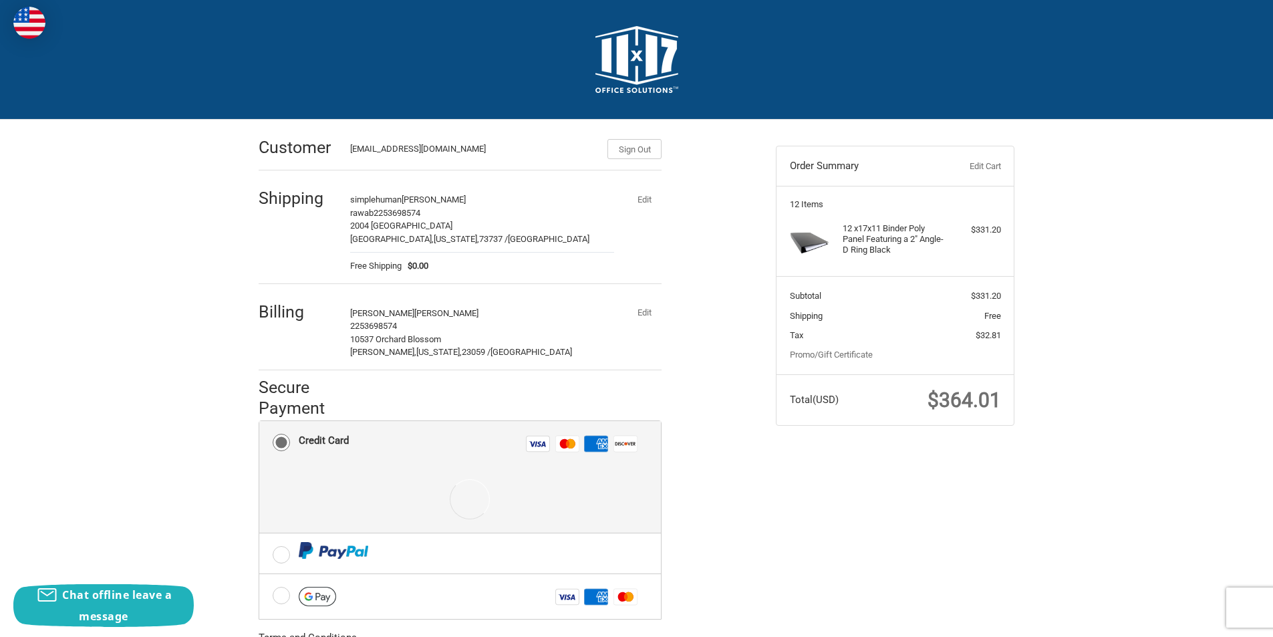
scroll to position [169, 0]
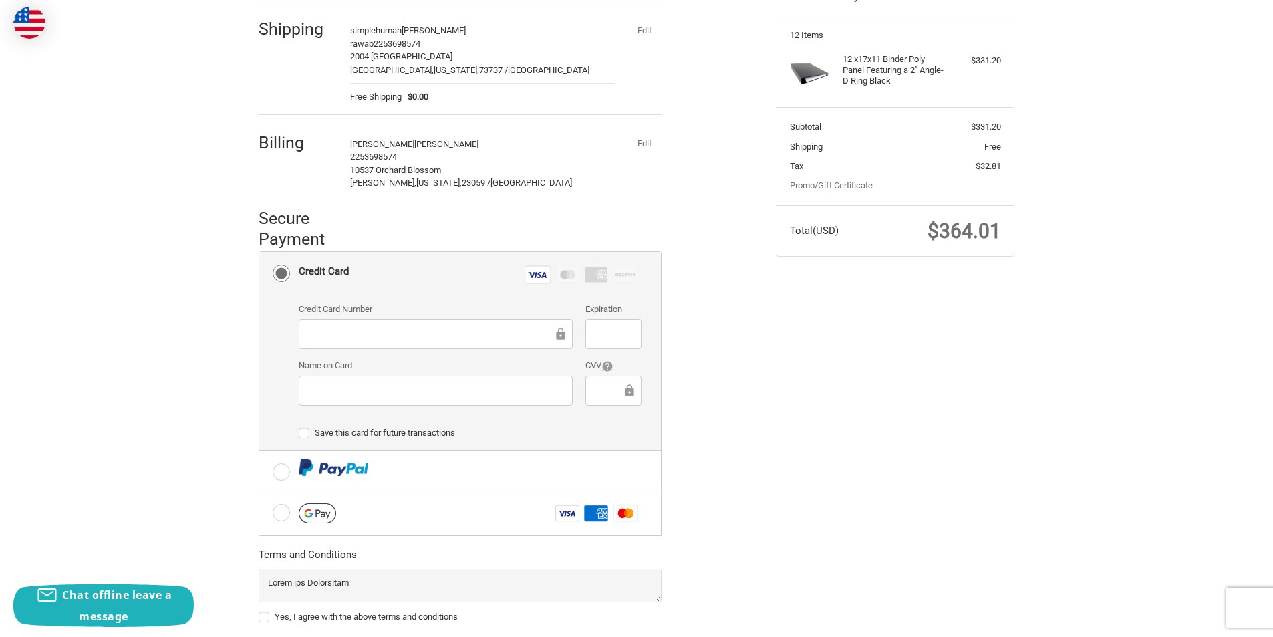
click at [382, 400] on div at bounding box center [436, 391] width 274 height 30
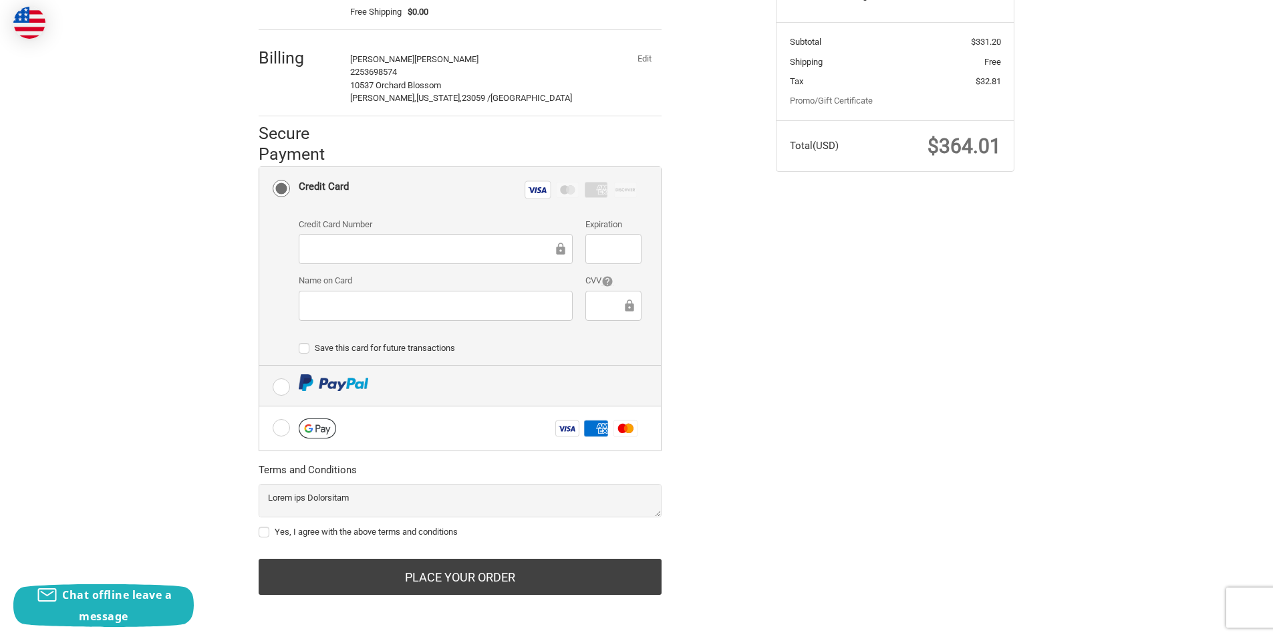
scroll to position [255, 0]
click at [267, 533] on label "Yes, I agree with the above terms and conditions" at bounding box center [460, 532] width 403 height 11
click at [259, 526] on input "Yes, I agree with the above terms and conditions" at bounding box center [259, 525] width 1 height 1
checkbox input "true"
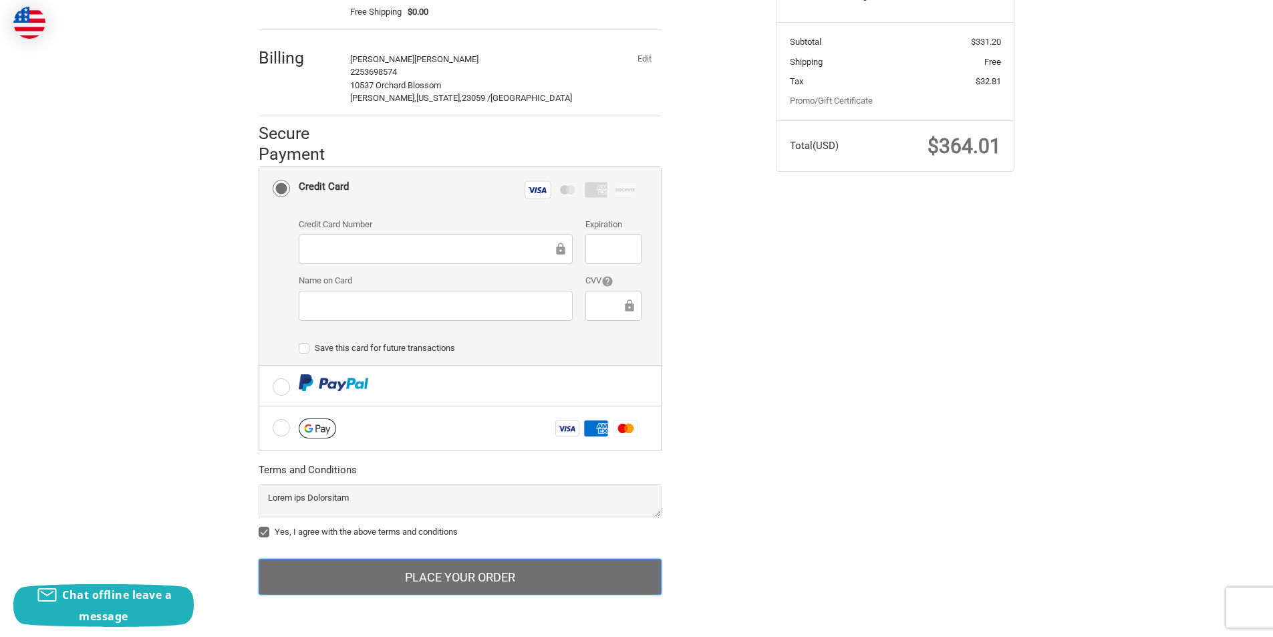
click at [368, 559] on button "Place Your Order" at bounding box center [460, 577] width 403 height 36
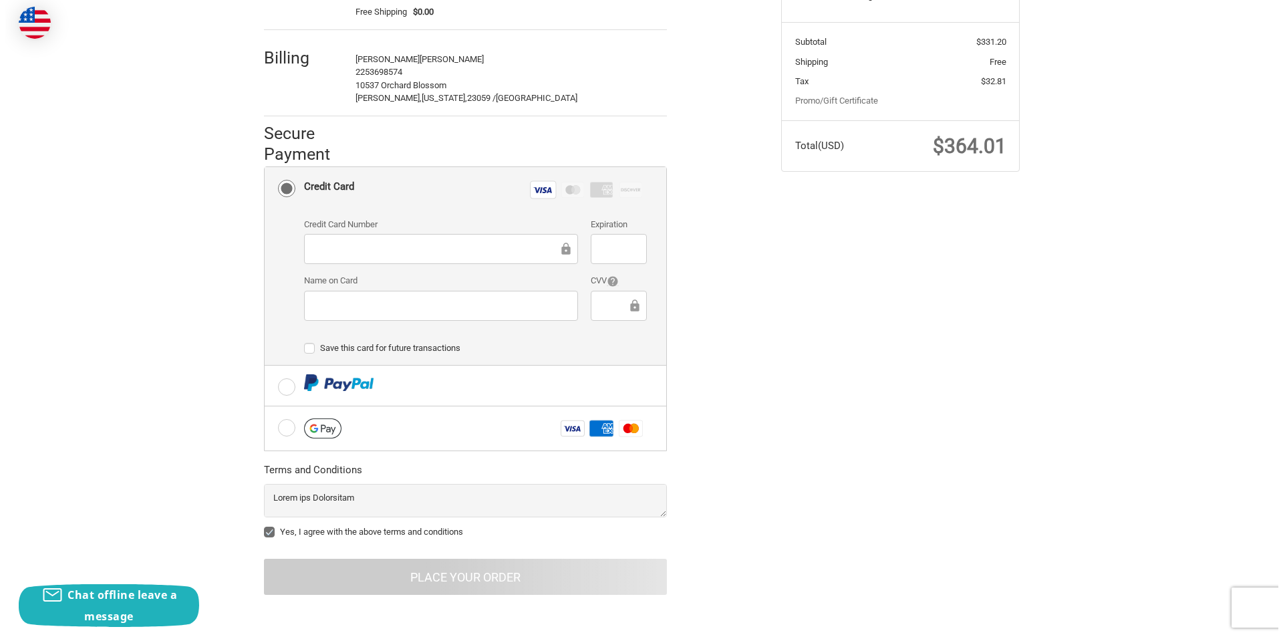
scroll to position [0, 0]
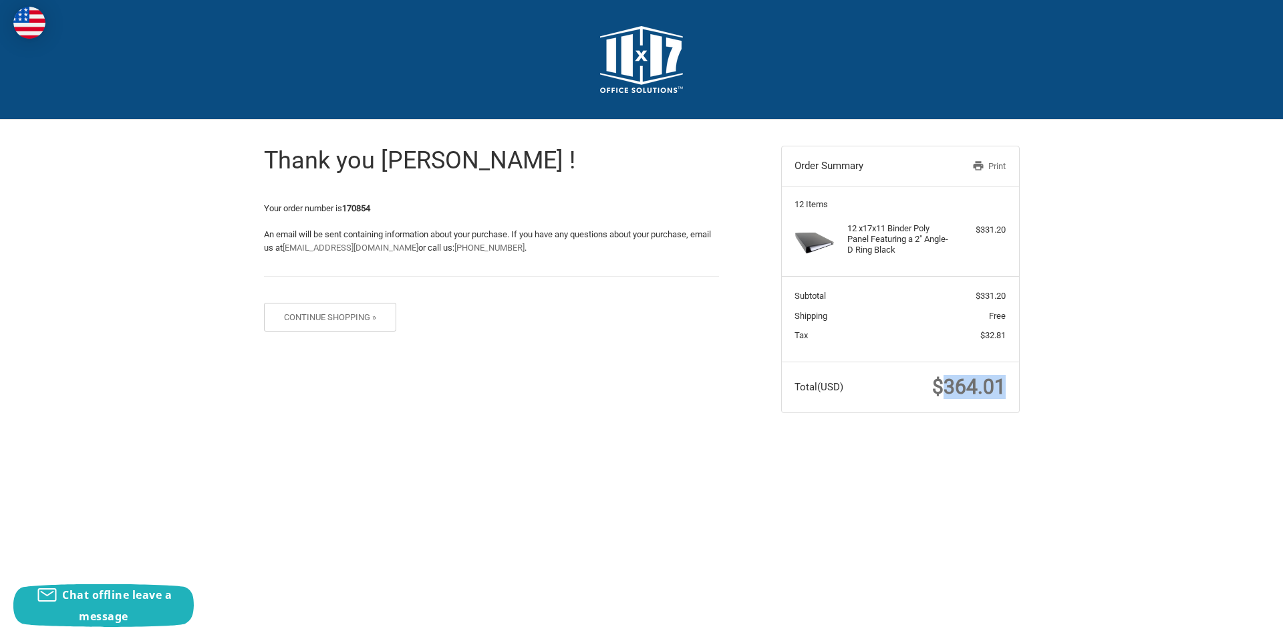
drag, startPoint x: 945, startPoint y: 394, endPoint x: 1017, endPoint y: 389, distance: 72.4
click at [1017, 389] on section "Total (USD) $364.01" at bounding box center [900, 387] width 237 height 51
copy span "364.01"
drag, startPoint x: 347, startPoint y: 209, endPoint x: 394, endPoint y: 208, distance: 46.8
click at [394, 208] on p "Your order number is 170854" at bounding box center [491, 208] width 455 height 13
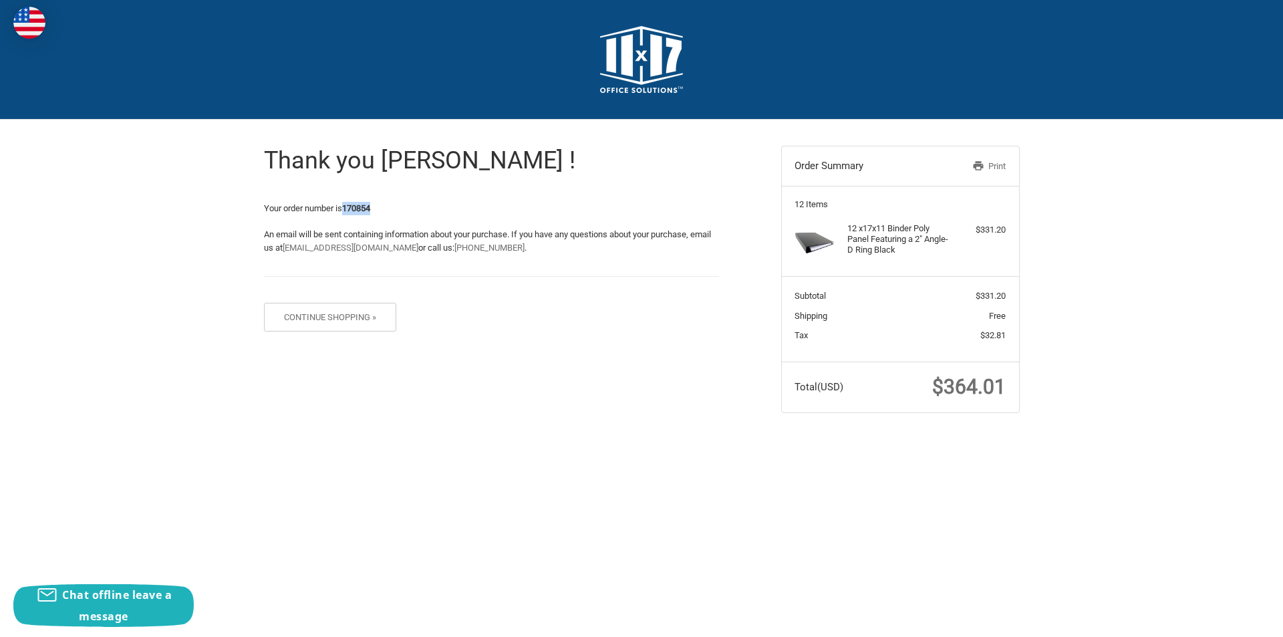
copy strong "170854"
